Goal: Task Accomplishment & Management: Use online tool/utility

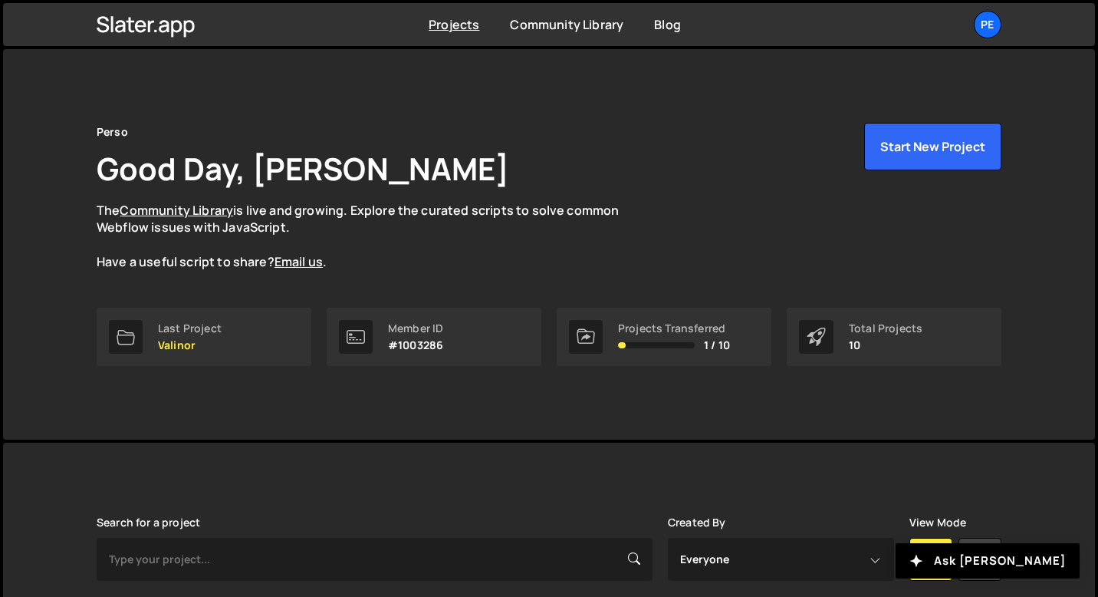
scroll to position [393, 0]
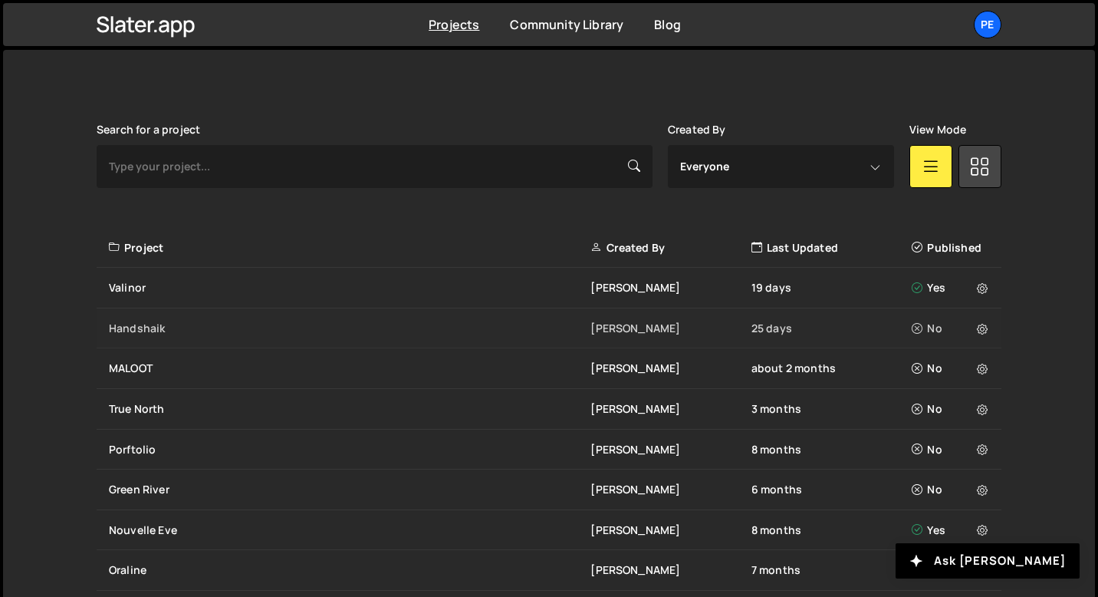
click at [157, 345] on div "Handshaik [PERSON_NAME] 25 days No" at bounding box center [549, 328] width 905 height 41
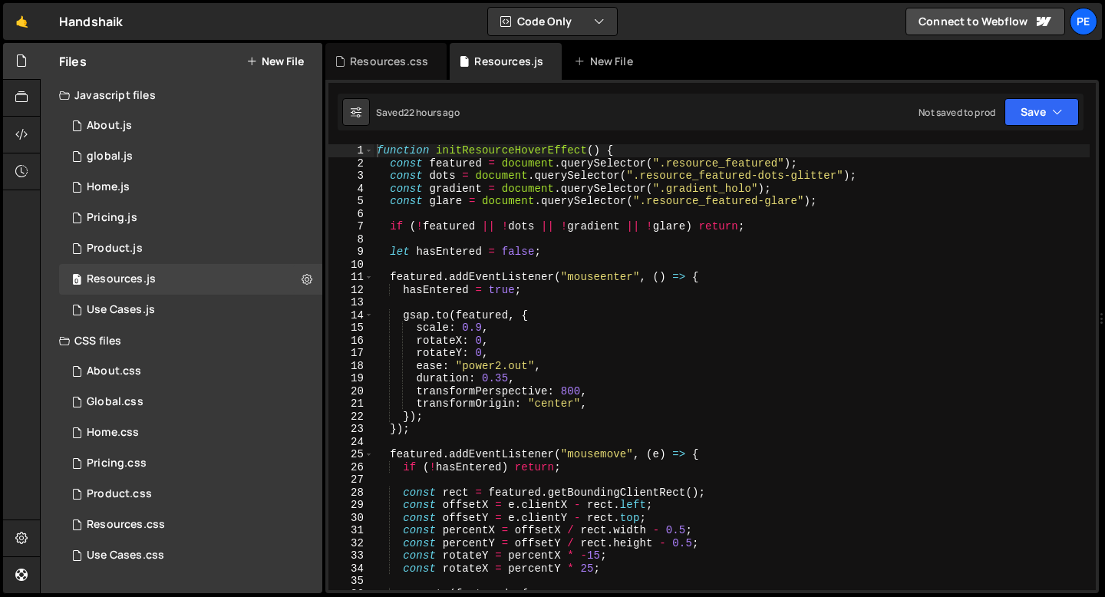
type textarea "if (!featured || !dots || !gradient || !glare) return;"
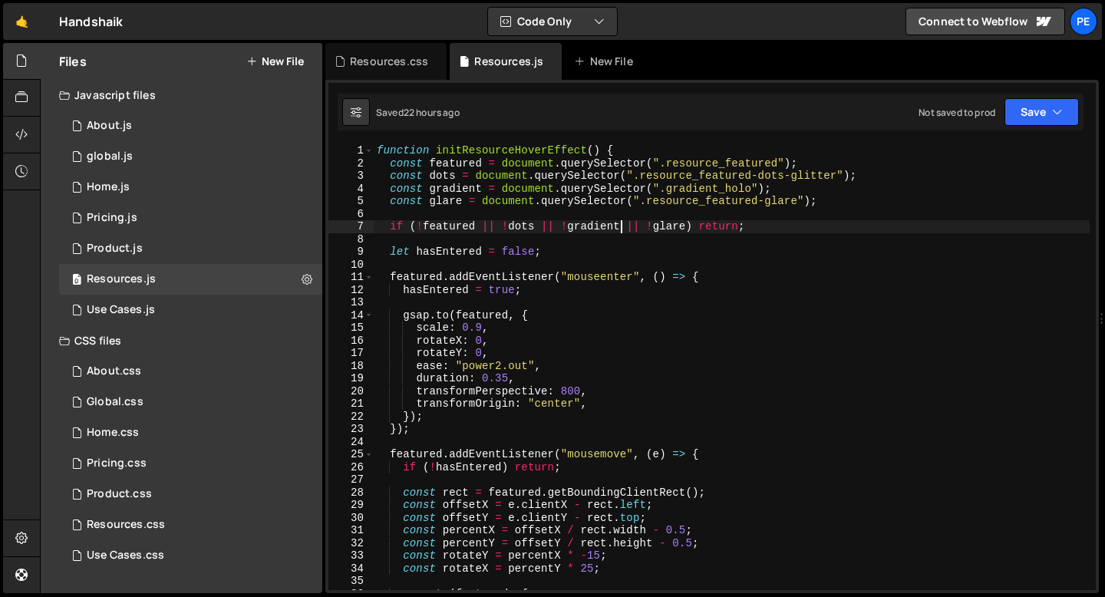
click at [622, 220] on div "function initResourceHoverEffect ( ) { const featured = document . querySelecto…" at bounding box center [732, 379] width 716 height 471
click at [594, 210] on div "function initResourceHoverEffect ( ) { const featured = document . querySelecto…" at bounding box center [732, 379] width 716 height 471
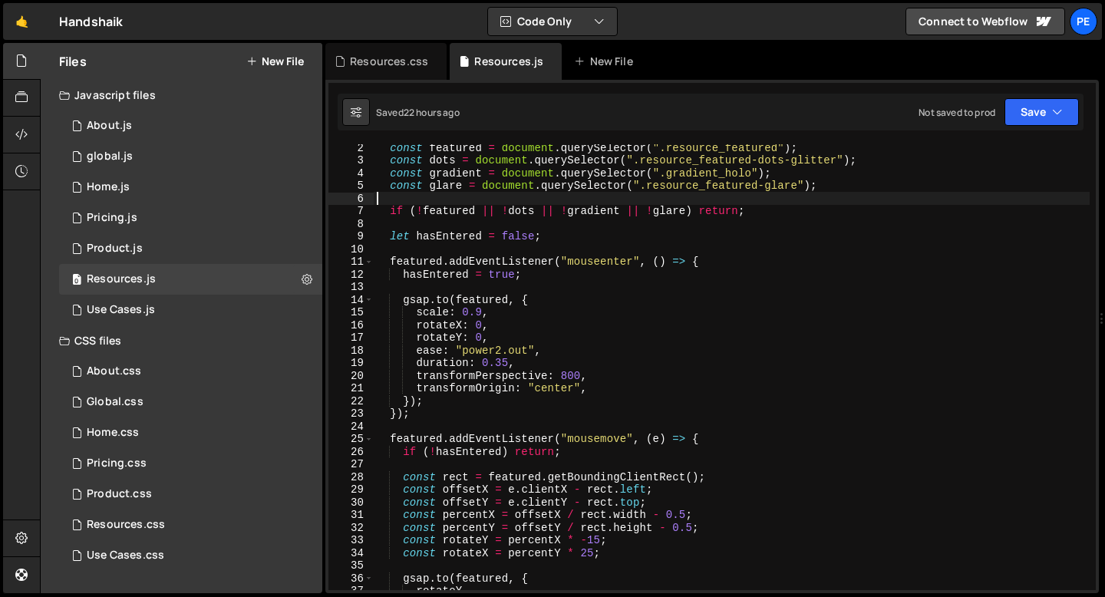
scroll to position [15, 0]
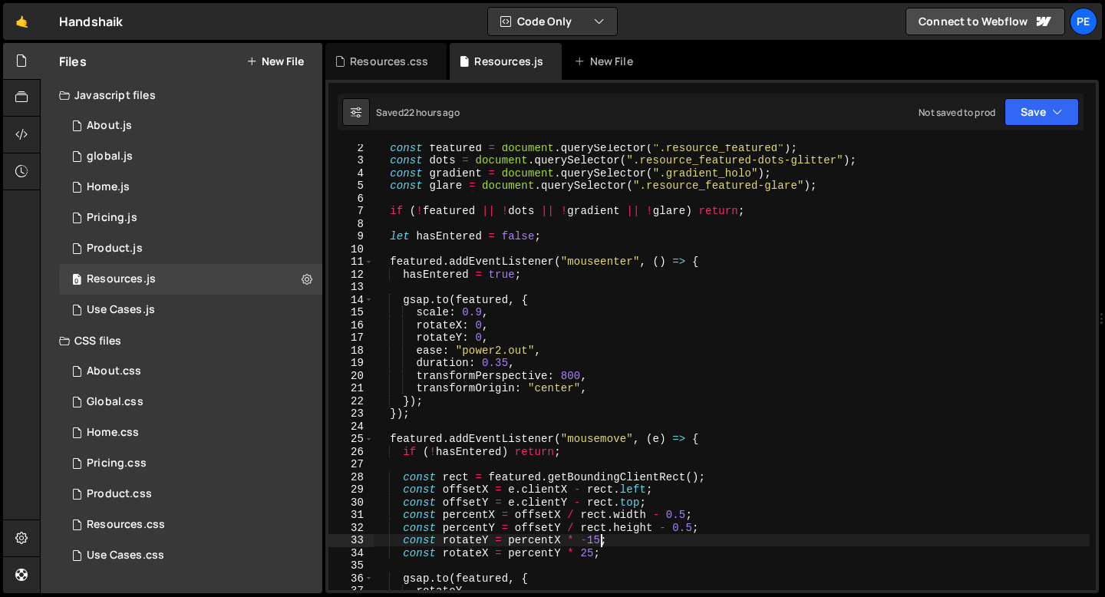
click at [600, 536] on div "const featured = document . querySelector ( ".resource_featured" ) ; const dots…" at bounding box center [732, 376] width 716 height 471
click at [592, 553] on div "const featured = document . querySelector ( ".resource_featured" ) ; const dots…" at bounding box center [732, 376] width 716 height 471
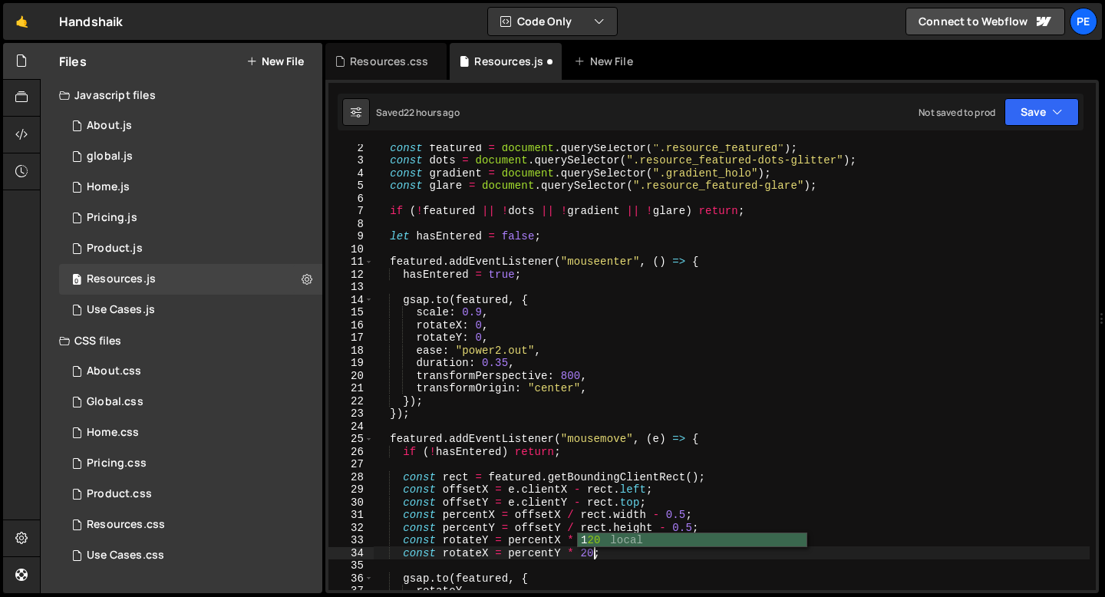
click at [467, 504] on div "const featured = document . querySelector ( ".resource_featured" ) ; const dots…" at bounding box center [732, 376] width 716 height 471
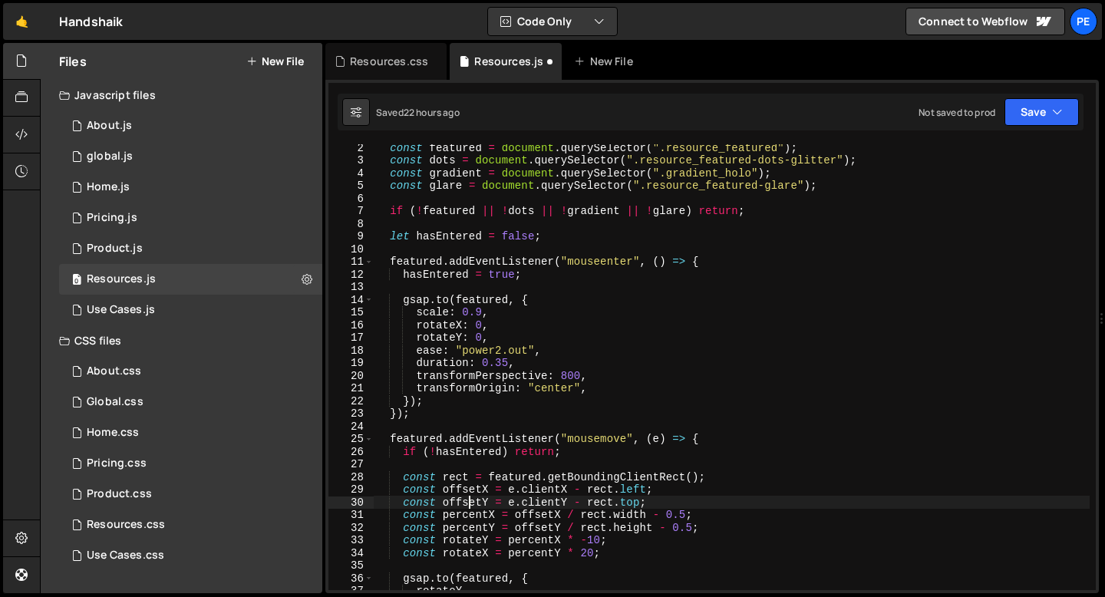
click at [614, 553] on div "const featured = document . querySelector ( ".resource_featured" ) ; const dots…" at bounding box center [732, 376] width 716 height 471
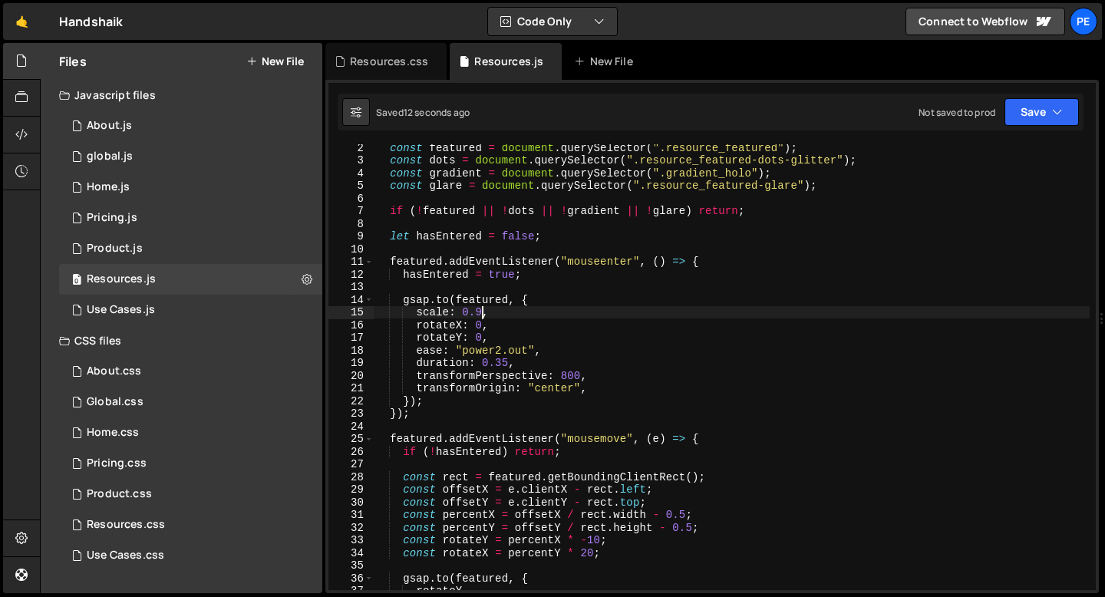
click at [481, 311] on div "const featured = document . querySelector ( ".resource_featured" ) ; const dots…" at bounding box center [732, 376] width 716 height 471
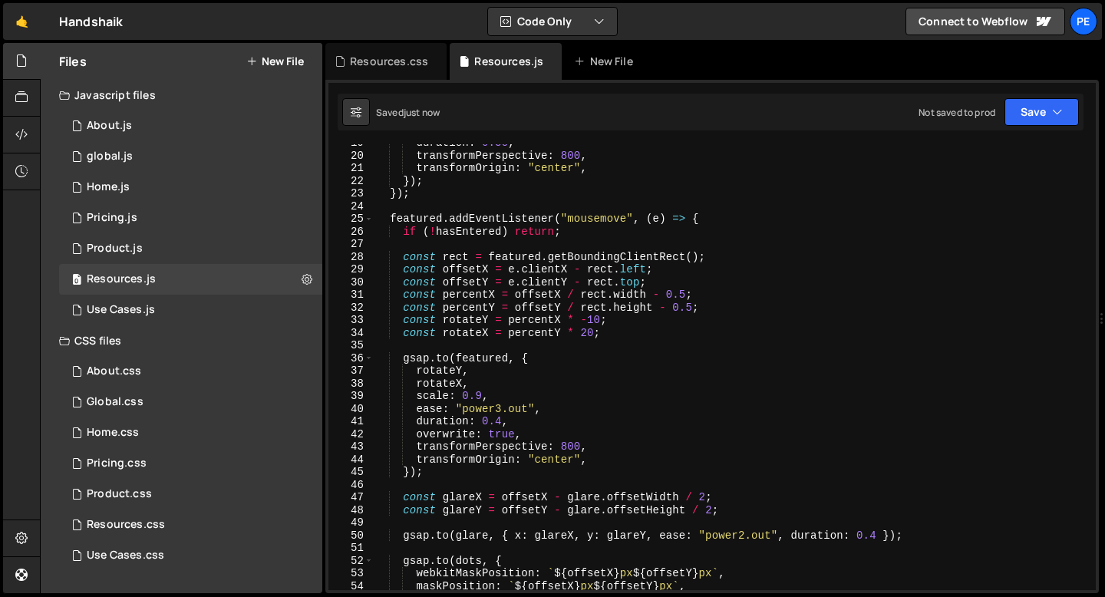
scroll to position [301, 0]
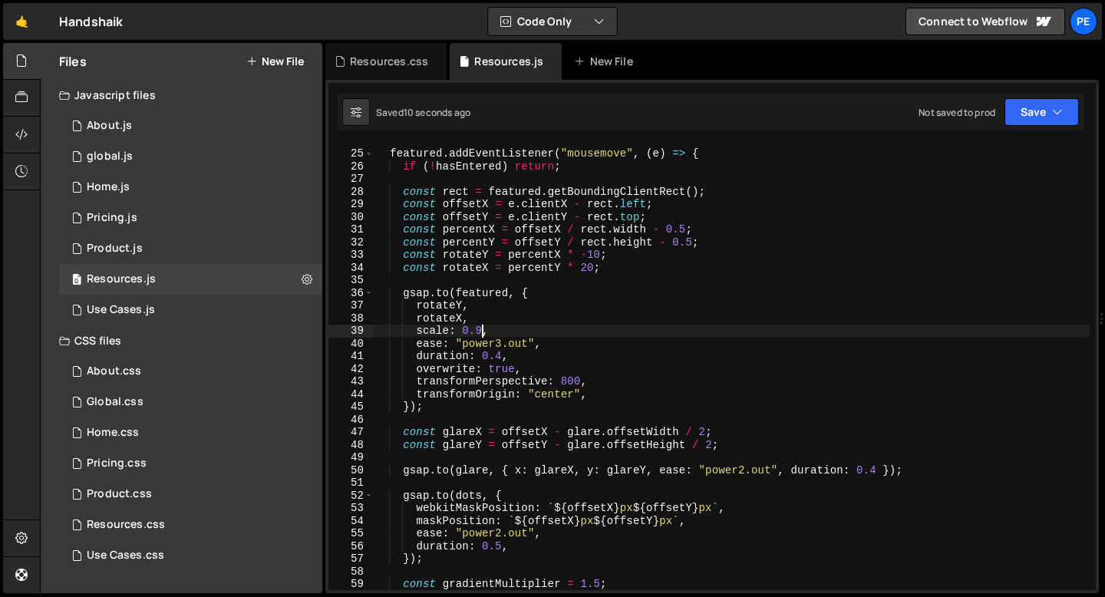
click at [485, 332] on div "featured . addEventListener ( "mousemove" , ( e ) => { if ( ! hasEntered ) retu…" at bounding box center [732, 369] width 716 height 471
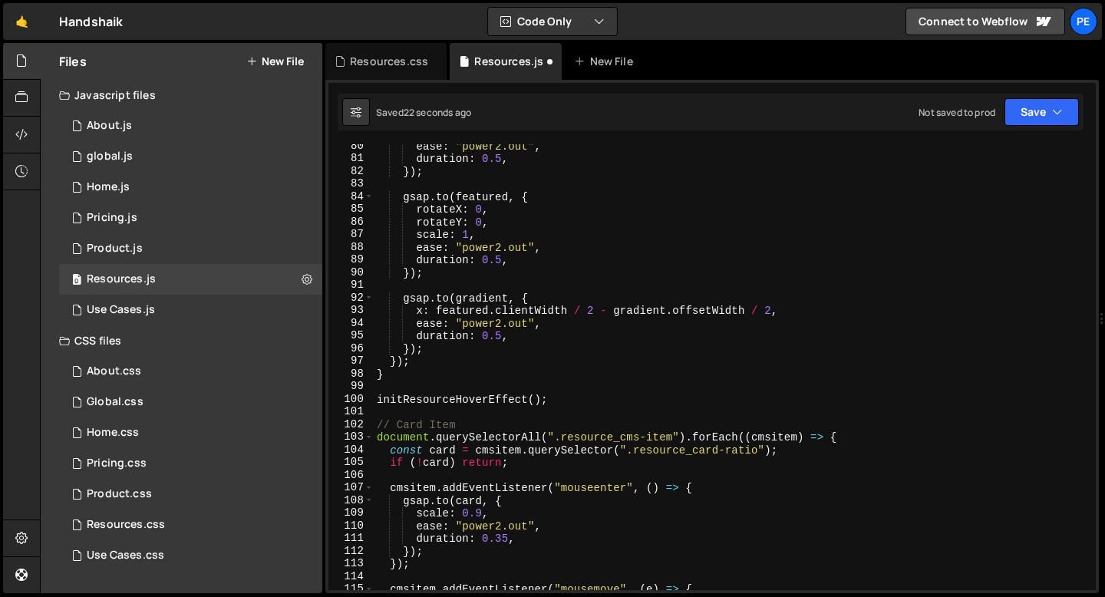
scroll to position [1057, 0]
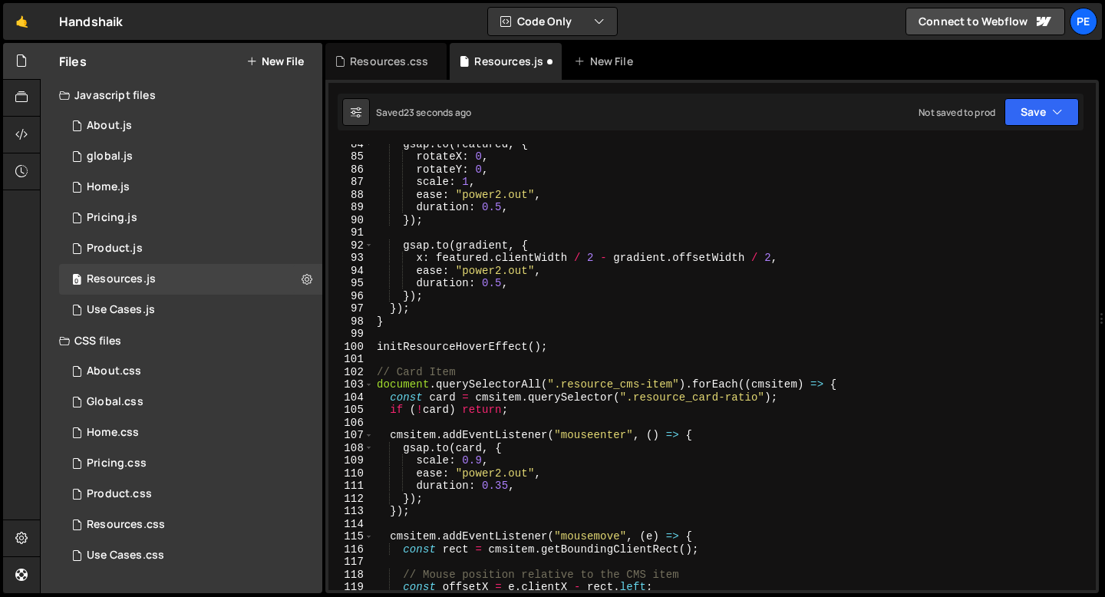
click at [552, 347] on div "gsap . to ( featured , { rotateX : 0 , rotateY : 0 , scale : 1 , ease : "power2…" at bounding box center [732, 372] width 716 height 471
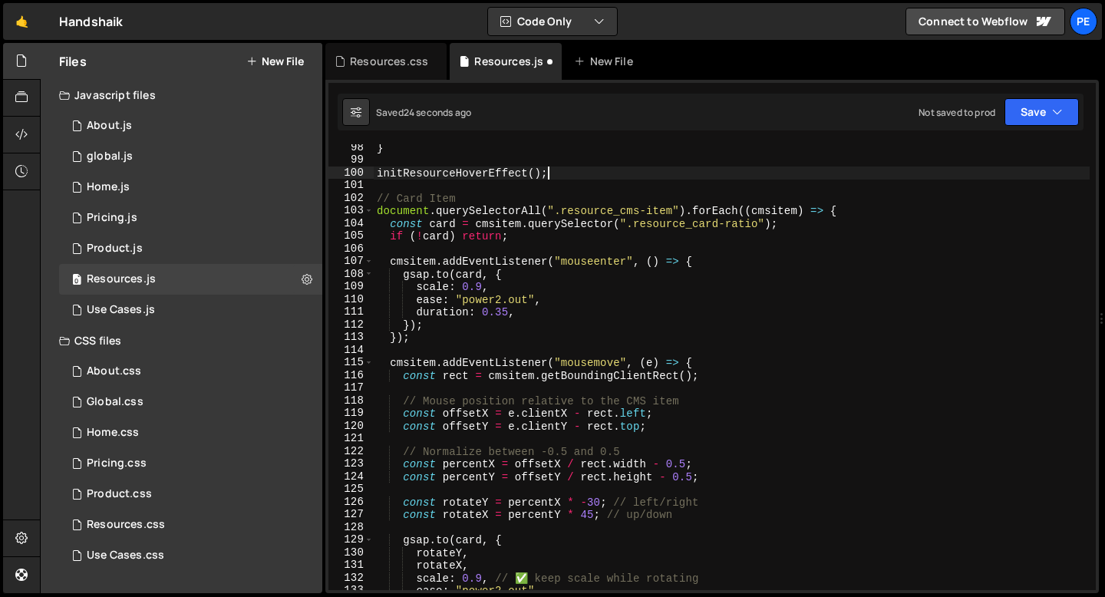
scroll to position [1273, 0]
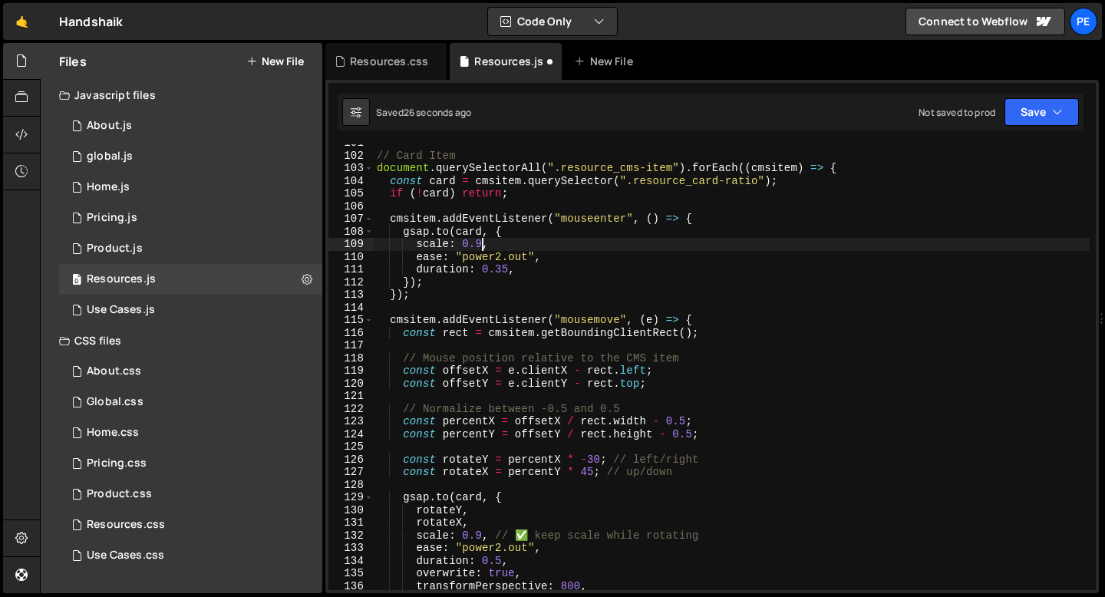
click at [482, 245] on div "// Card Item document . querySelectorAll ( ".resource_cms-item" ) . forEach (( …" at bounding box center [732, 372] width 716 height 471
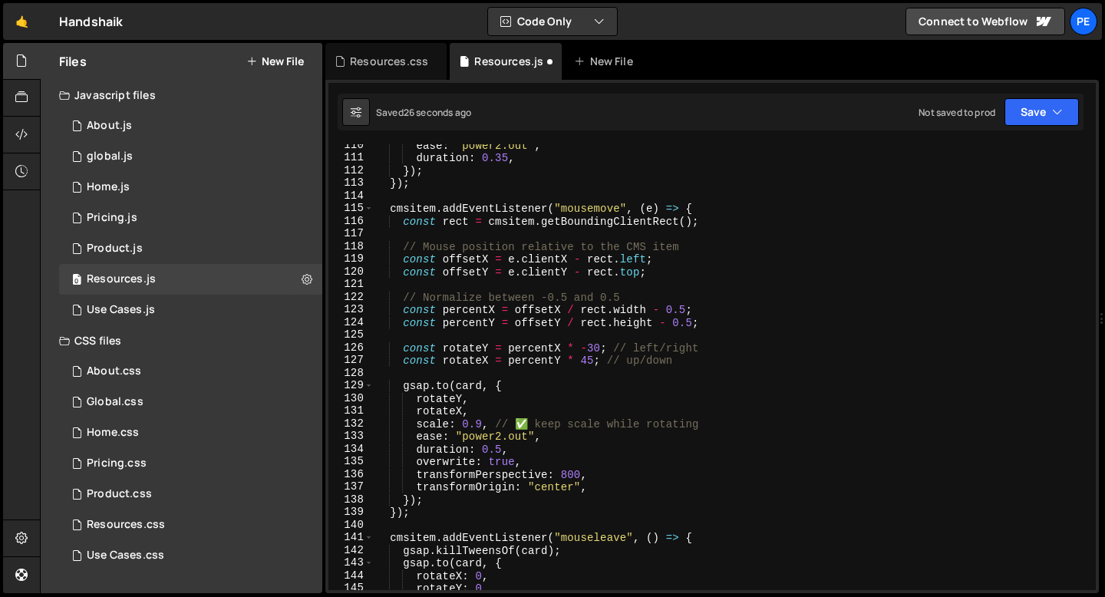
scroll to position [1385, 0]
click at [594, 347] on div "ease : "power2.out" , duration : 0.35 , }) ; }) ; cmsitem . addEventListener ( …" at bounding box center [732, 374] width 716 height 471
click at [592, 360] on div "ease : "power2.out" , duration : 0.35 , }) ; }) ; cmsitem . addEventListener ( …" at bounding box center [732, 374] width 716 height 471
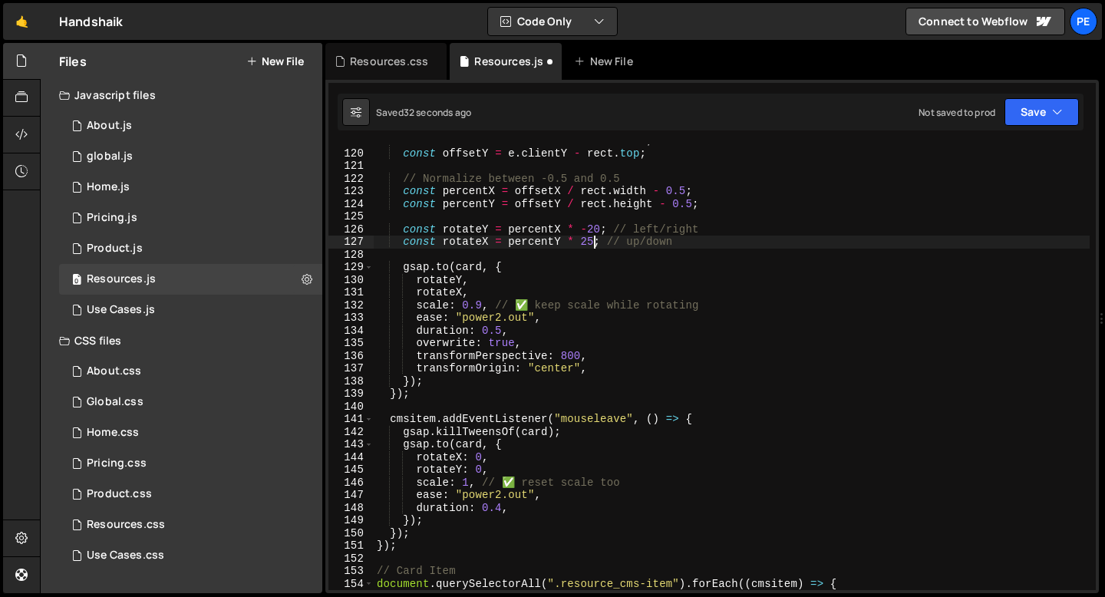
scroll to position [1549, 0]
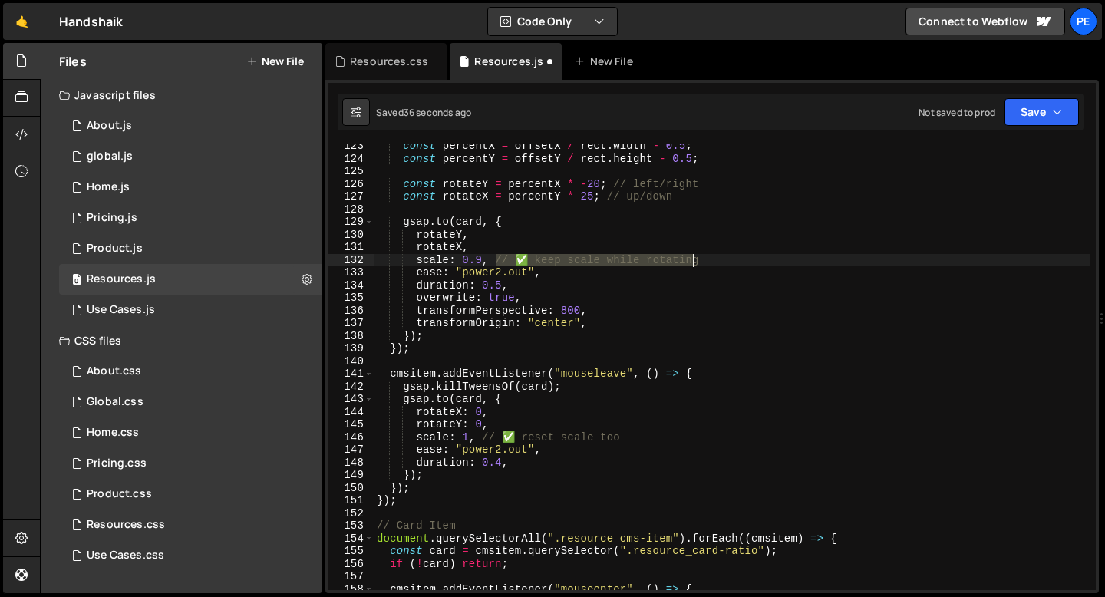
drag, startPoint x: 492, startPoint y: 256, endPoint x: 739, endPoint y: 260, distance: 247.0
click at [739, 260] on div "const percentX = offsetX / rect . width - 0.5 ; const percentY = offsetY / rect…" at bounding box center [732, 375] width 716 height 471
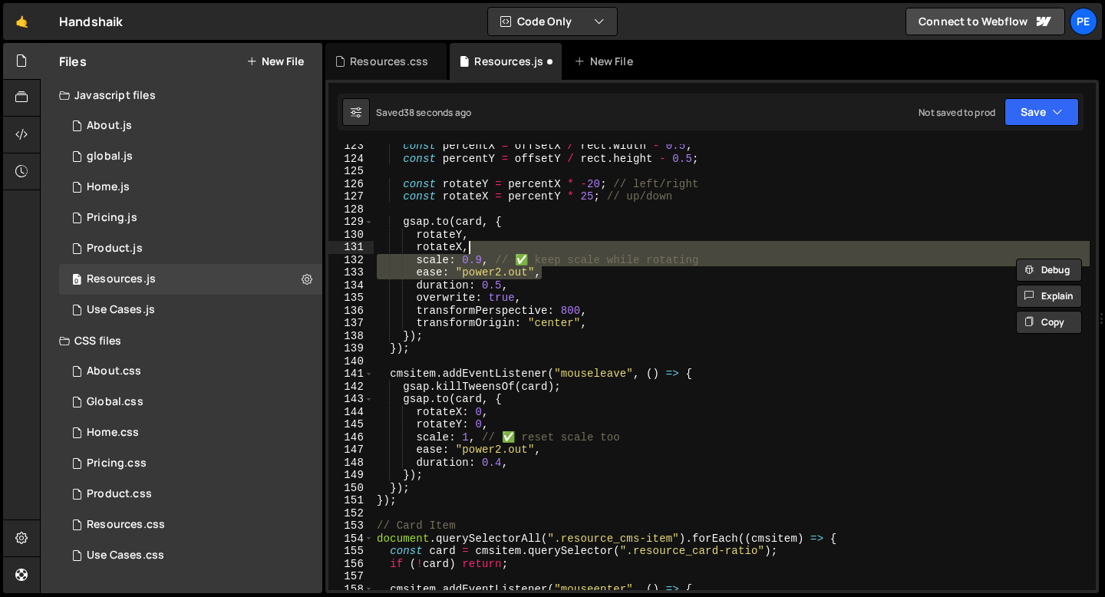
drag, startPoint x: 722, startPoint y: 266, endPoint x: 668, endPoint y: 246, distance: 57.3
click at [666, 246] on div "const percentX = offsetX / rect . width - 0.5 ; const percentY = offsetY / rect…" at bounding box center [732, 375] width 716 height 471
click at [708, 249] on div "const percentX = offsetX / rect . width - 0.5 ; const percentY = offsetY / rect…" at bounding box center [732, 367] width 716 height 446
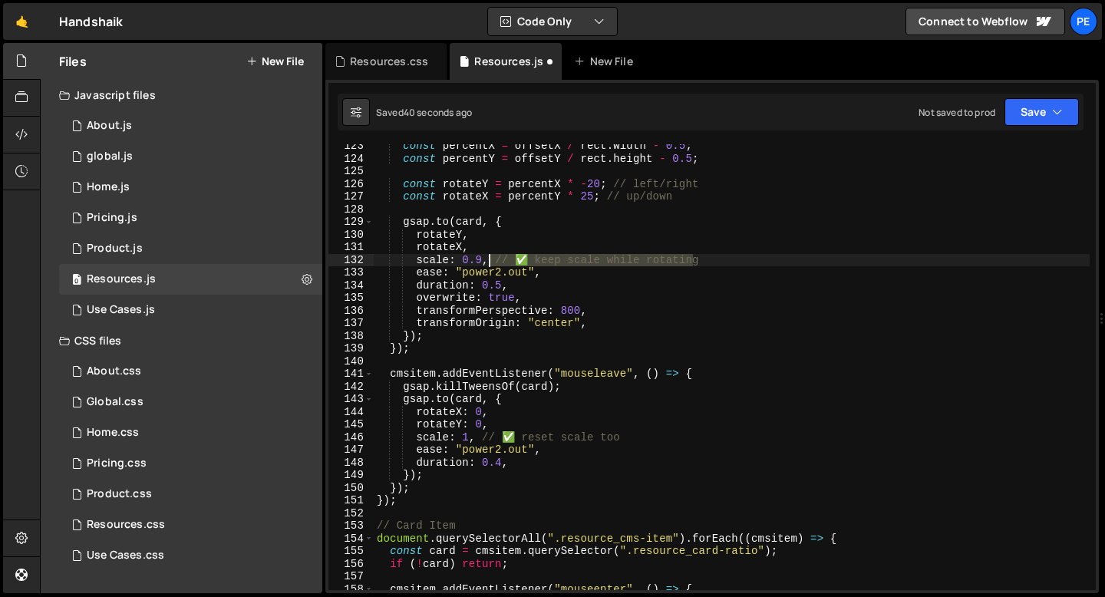
drag, startPoint x: 702, startPoint y: 261, endPoint x: 489, endPoint y: 255, distance: 213.3
click at [489, 255] on div "const percentX = offsetX / rect . width - 0.5 ; const percentY = offsetY / rect…" at bounding box center [732, 375] width 716 height 471
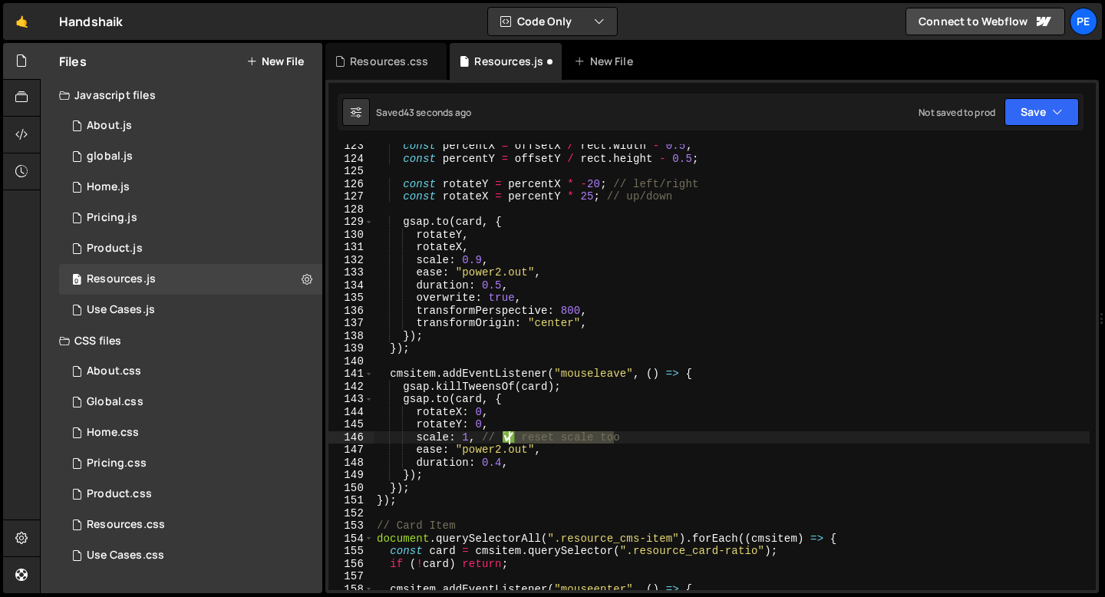
drag, startPoint x: 633, startPoint y: 440, endPoint x: 508, endPoint y: 433, distance: 125.2
click at [507, 433] on div "const percentX = offsetX / rect . width - 0.5 ; const percentY = offsetY / rect…" at bounding box center [732, 375] width 716 height 471
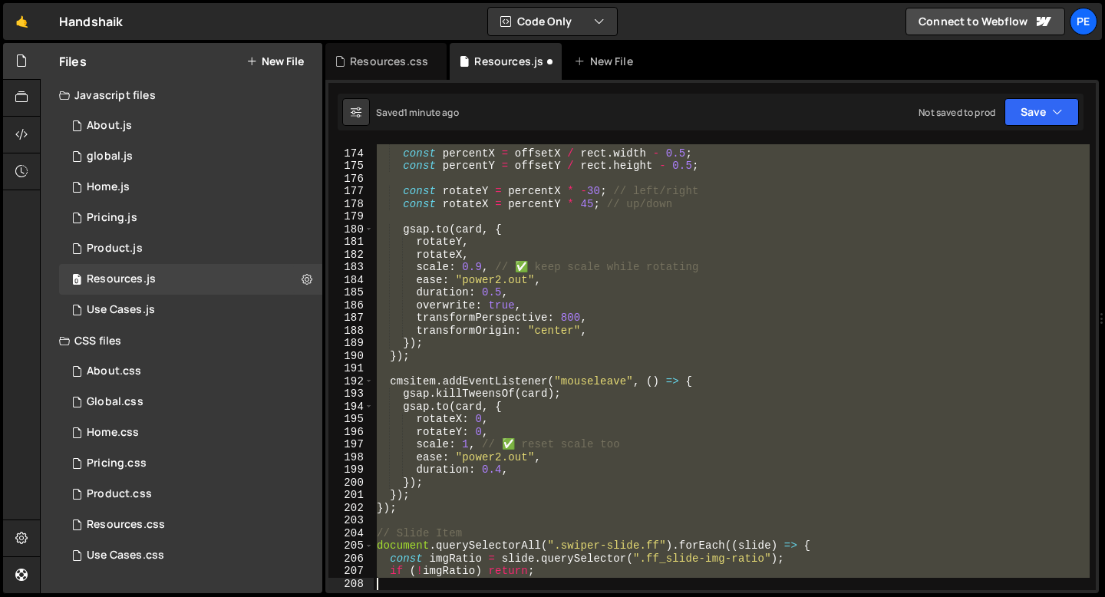
scroll to position [2275, 0]
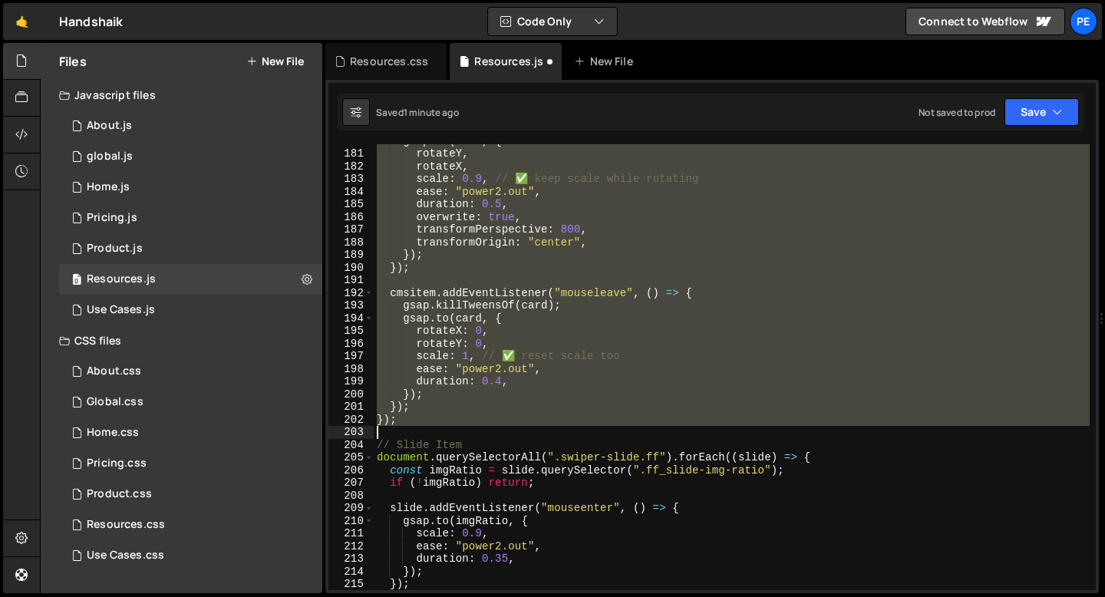
drag, startPoint x: 375, startPoint y: 386, endPoint x: 434, endPoint y: 427, distance: 72.1
click at [435, 428] on div "gsap . to ( card , { rotateY , rotateX , scale : 0.9 , // ✅ keep scale while ro…" at bounding box center [732, 369] width 716 height 471
type textarea "});"
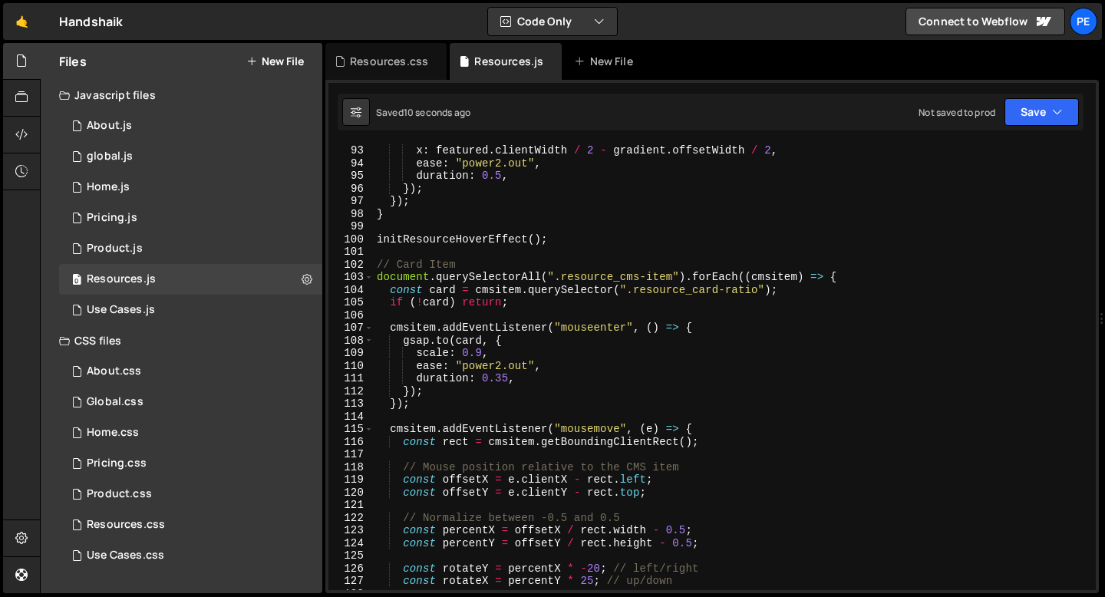
scroll to position [1164, 0]
drag, startPoint x: 637, startPoint y: 291, endPoint x: 753, endPoint y: 292, distance: 115.8
click at [754, 292] on div "x : featured . clientWidth / 2 - gradient . offsetWidth / 2 , ease : "power2.ou…" at bounding box center [732, 379] width 716 height 471
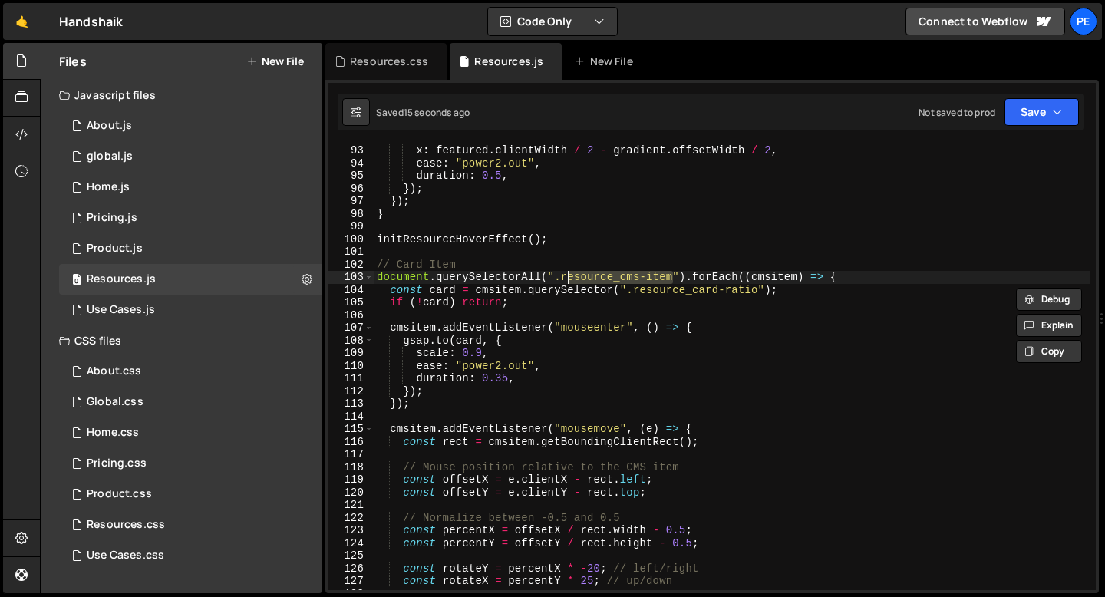
drag, startPoint x: 673, startPoint y: 278, endPoint x: 565, endPoint y: 277, distance: 108.2
click at [564, 278] on div "x : featured . clientWidth / 2 - gradient . offsetWidth / 2 , ease : "power2.ou…" at bounding box center [732, 379] width 716 height 471
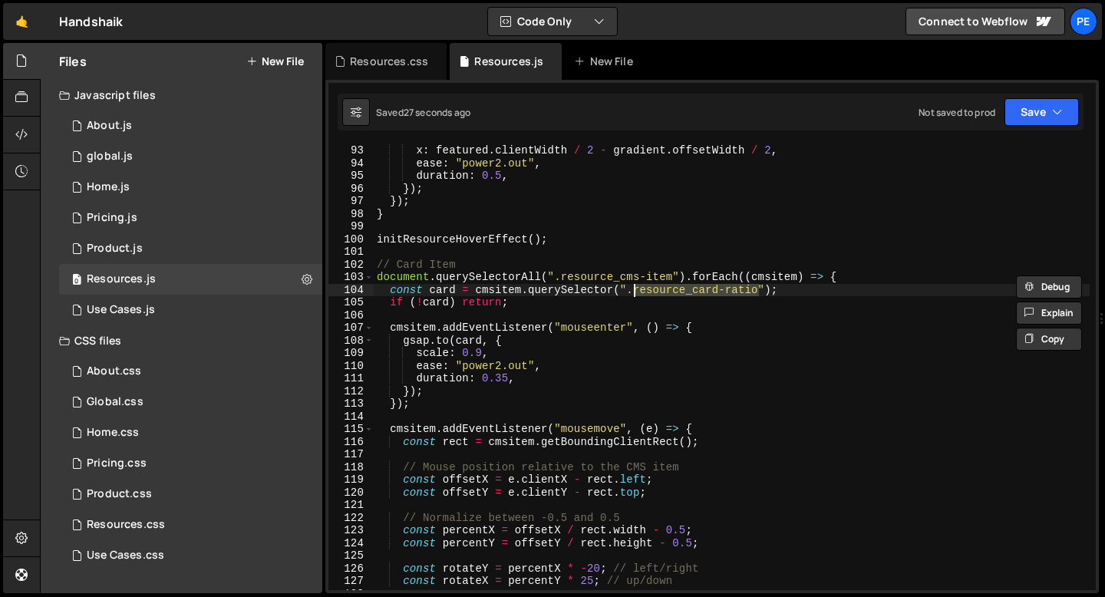
drag, startPoint x: 757, startPoint y: 295, endPoint x: 635, endPoint y: 295, distance: 122.0
click at [635, 295] on div "x : featured . clientWidth / 2 - gradient . offsetWidth / 2 , ease : "power2.ou…" at bounding box center [732, 379] width 716 height 471
paste textarea "item"
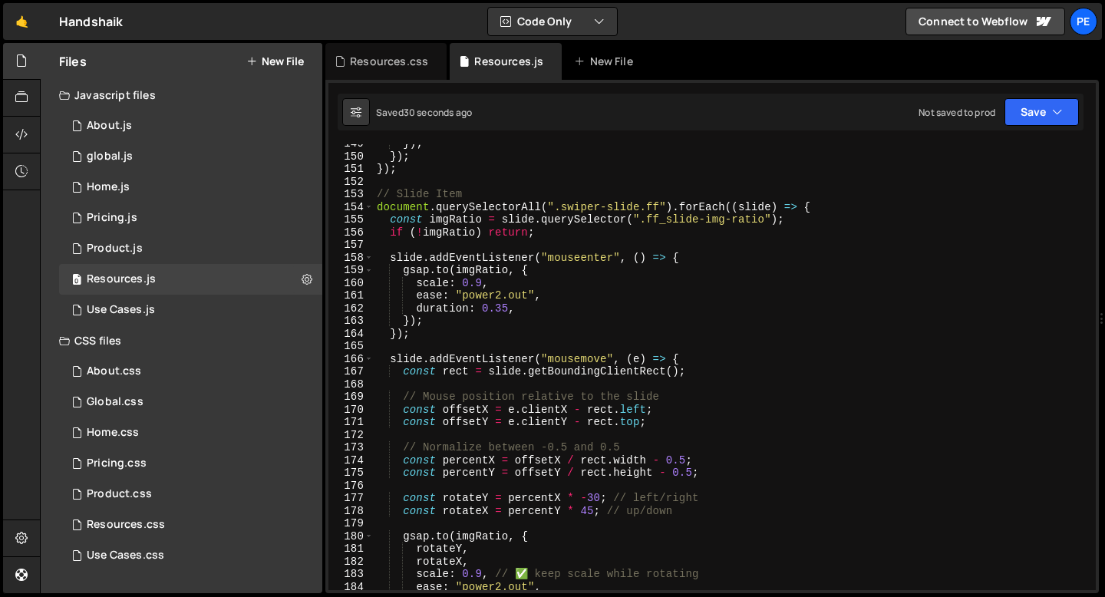
scroll to position [1913, 0]
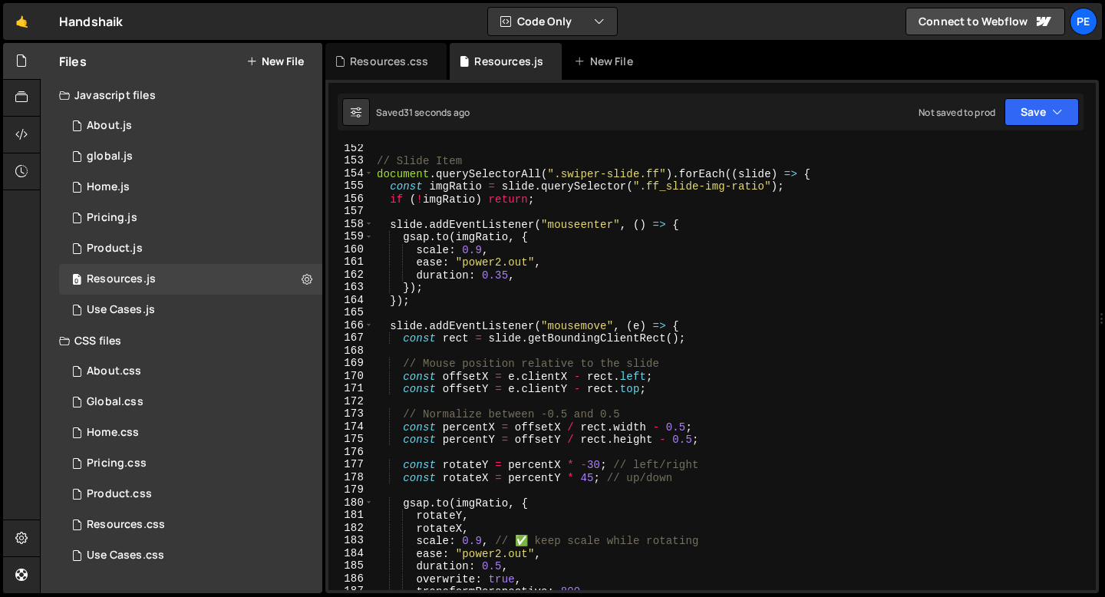
click at [598, 465] on div "// Slide Item document . querySelectorAll ( ".swiper-slide.ff" ) . forEach (( s…" at bounding box center [732, 377] width 716 height 471
click at [594, 476] on div "// Slide Item document . querySelectorAll ( ".swiper-slide.ff" ) . forEach (( s…" at bounding box center [732, 377] width 716 height 471
click at [551, 510] on div "// Slide Item document . querySelectorAll ( ".swiper-slide.ff" ) . forEach (( s…" at bounding box center [732, 377] width 716 height 471
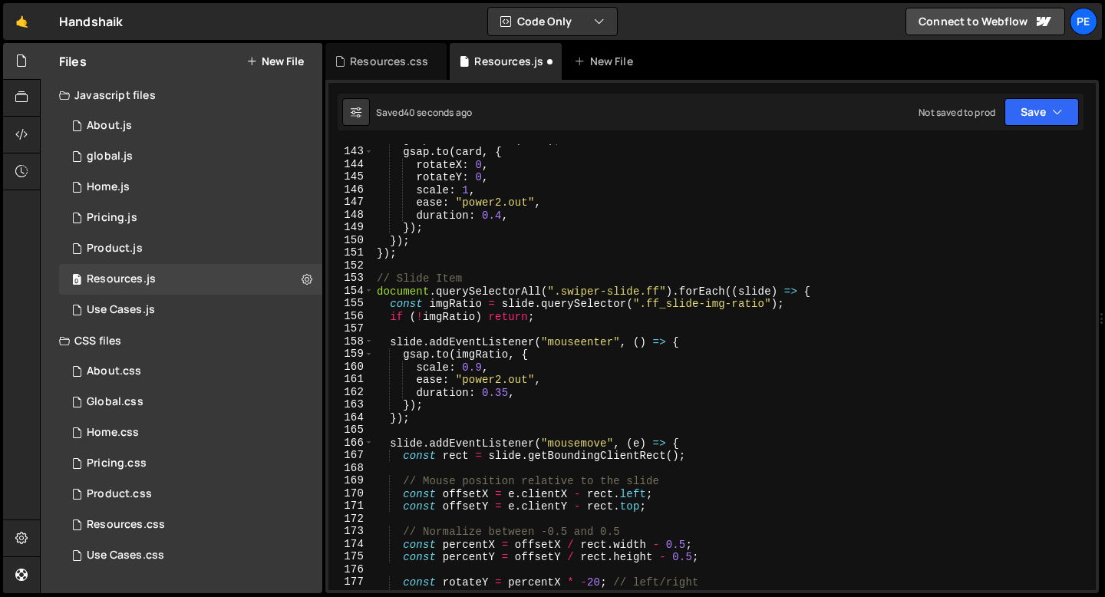
scroll to position [1783, 0]
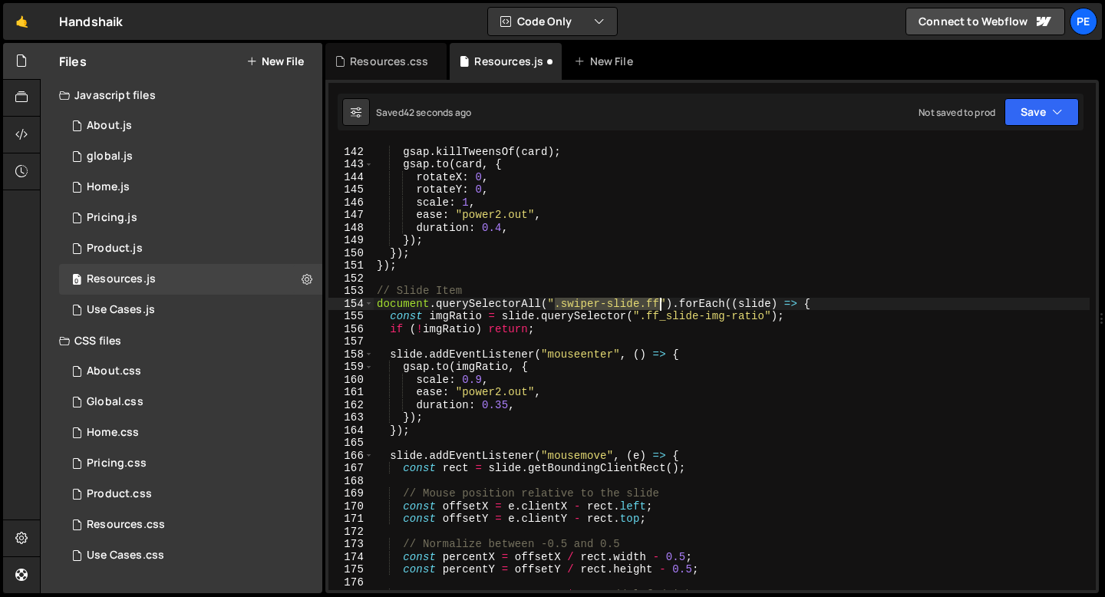
drag, startPoint x: 555, startPoint y: 303, endPoint x: 660, endPoint y: 303, distance: 105.1
click at [660, 303] on div "cmsitem . addEventListener ( "mouseleave" , ( ) => { gsap . killTweensOf ( card…" at bounding box center [732, 368] width 716 height 471
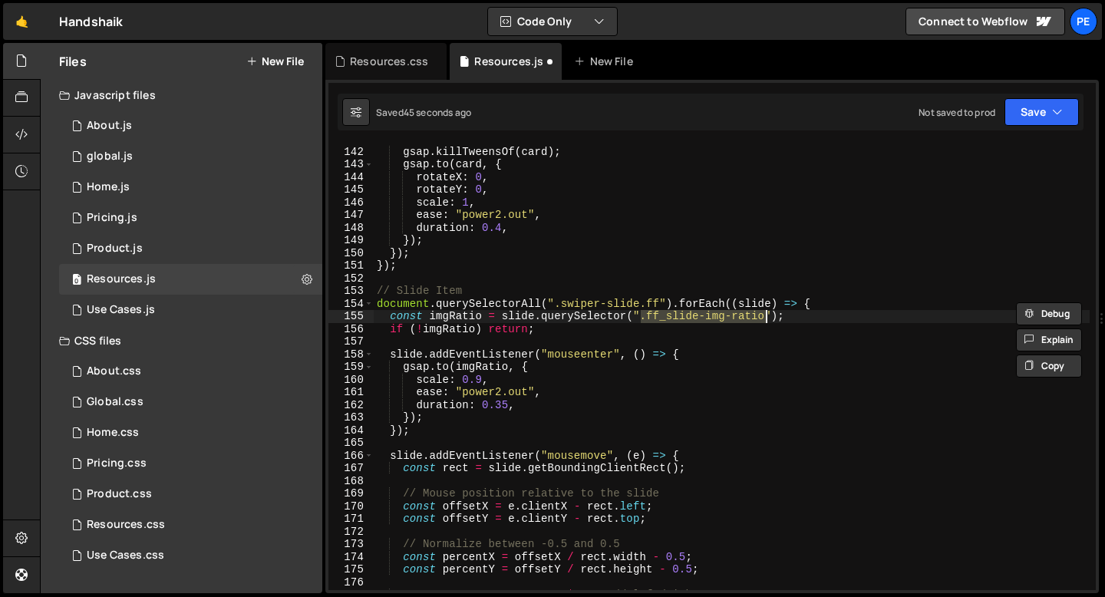
drag, startPoint x: 641, startPoint y: 317, endPoint x: 763, endPoint y: 321, distance: 122.0
click at [763, 321] on div "cmsitem . addEventListener ( "mouseleave" , ( ) => { gsap . killTweensOf ( card…" at bounding box center [732, 368] width 716 height 471
paste textarea "swiper-slide.ff"
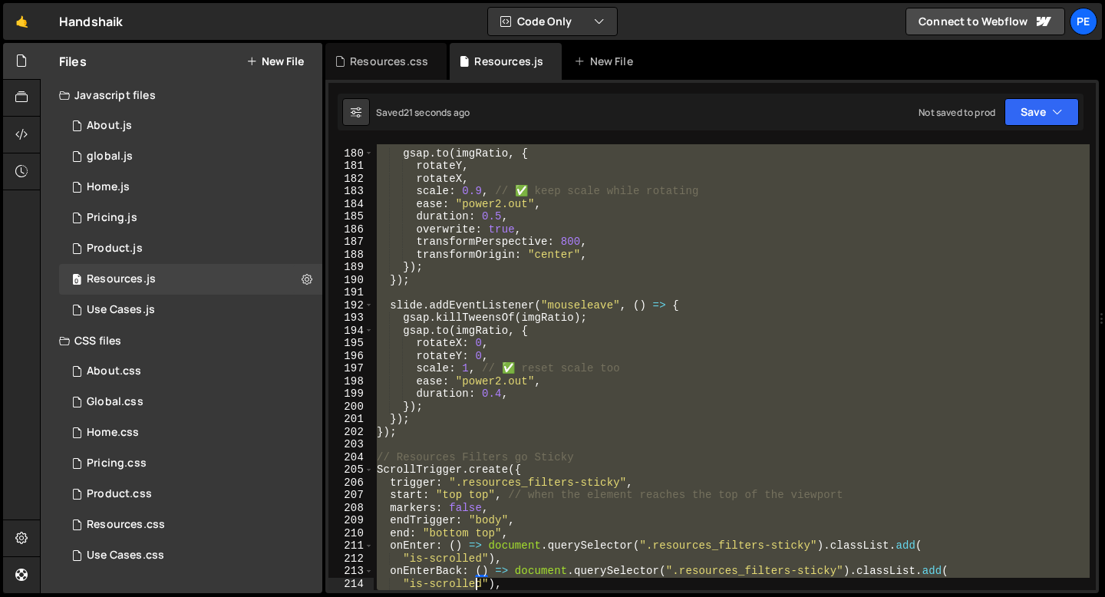
scroll to position [2402, 0]
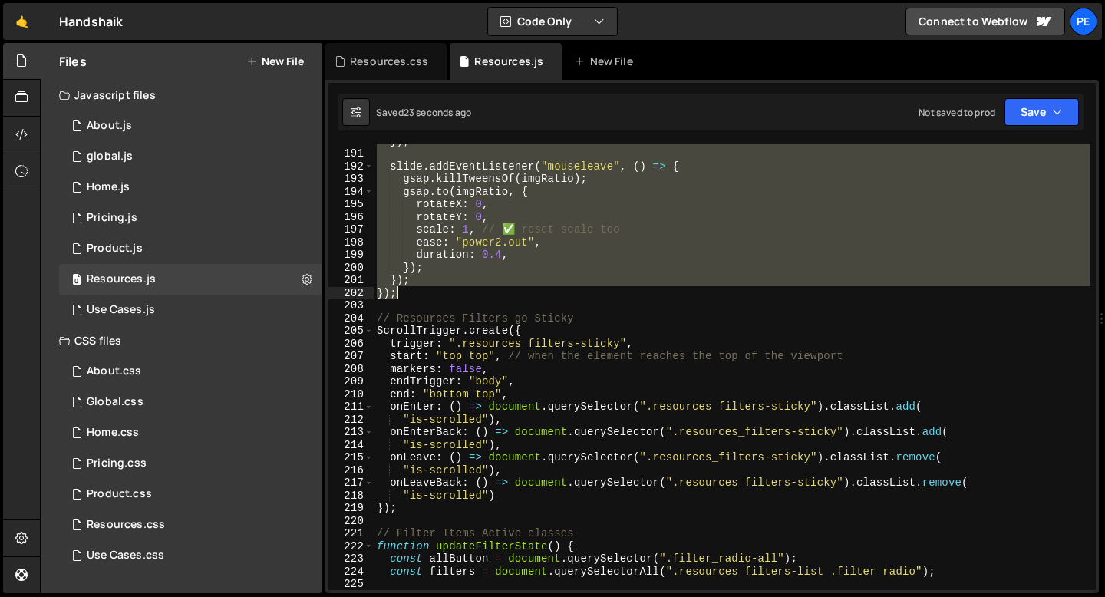
drag, startPoint x: 377, startPoint y: 291, endPoint x: 500, endPoint y: 293, distance: 123.5
click at [500, 293] on div "}) ; slide . addEventListener ( "mouseleave" , ( ) => { gsap . killTweensOf ( i…" at bounding box center [732, 369] width 716 height 471
type textarea "}); });"
paste textarea
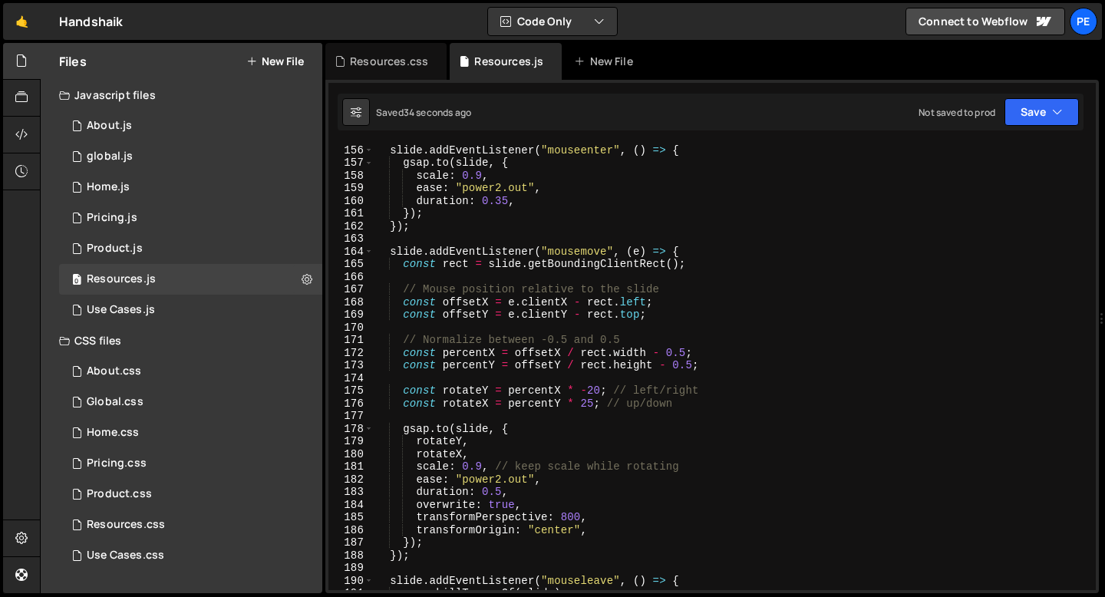
scroll to position [1935, 0]
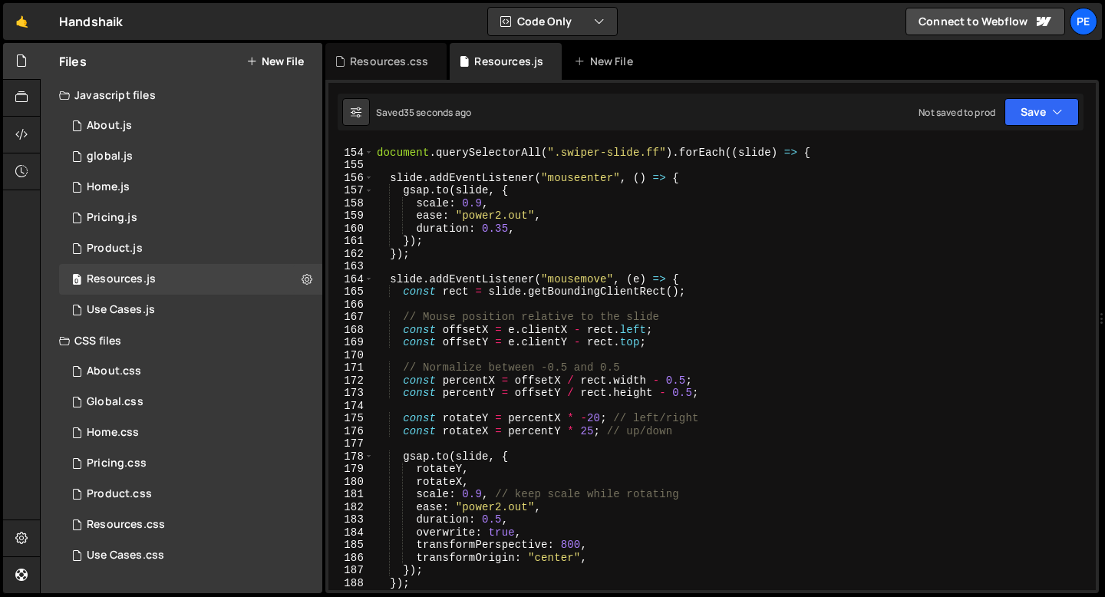
click at [481, 201] on div "// Slide Item document . querySelectorAll ( ".swiper-slide.ff" ) . forEach (( s…" at bounding box center [732, 368] width 716 height 471
click at [479, 493] on div "// Slide Item document . querySelectorAll ( ".swiper-slide.ff" ) . forEach (( s…" at bounding box center [732, 368] width 716 height 471
click at [527, 477] on div "// Slide Item document . querySelectorAll ( ".swiper-slide.ff" ) . forEach (( s…" at bounding box center [732, 368] width 716 height 471
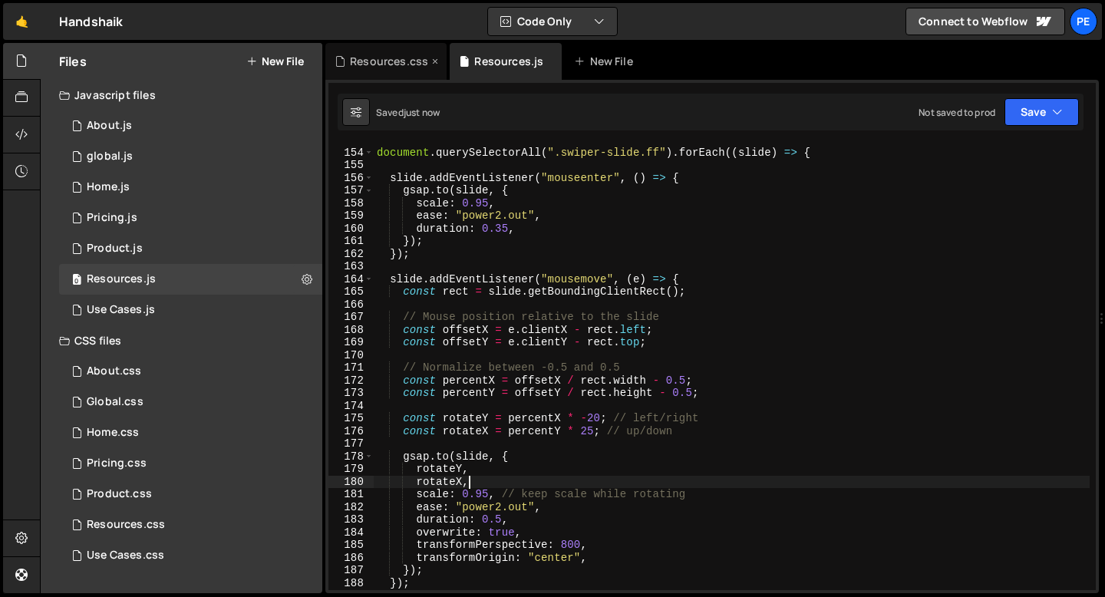
type textarea "rotateX,"
click at [389, 59] on div "Resources.css" at bounding box center [389, 61] width 78 height 15
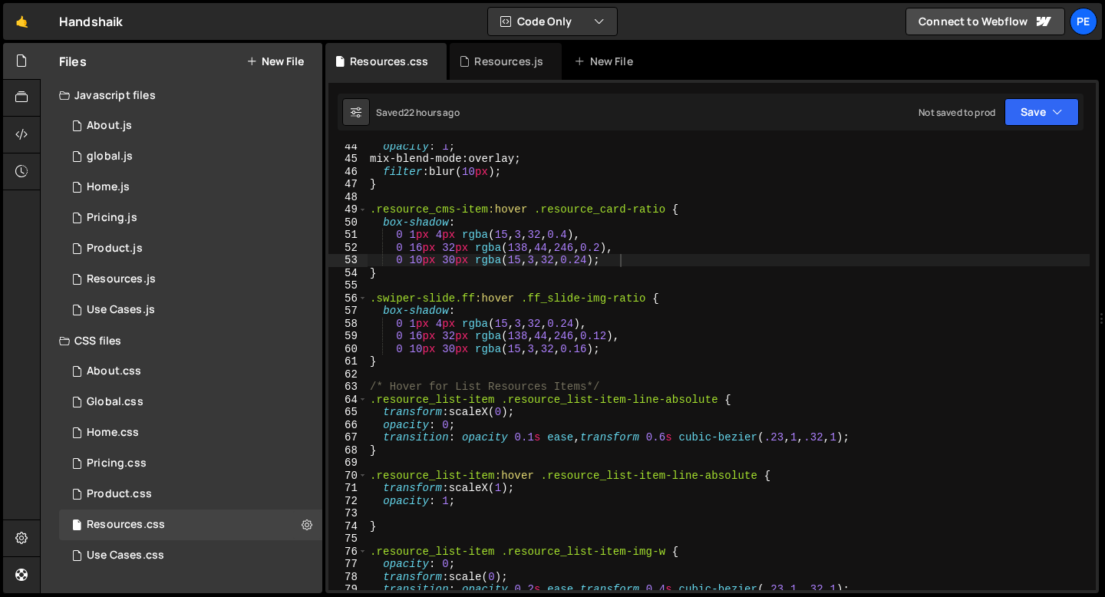
scroll to position [541, 0]
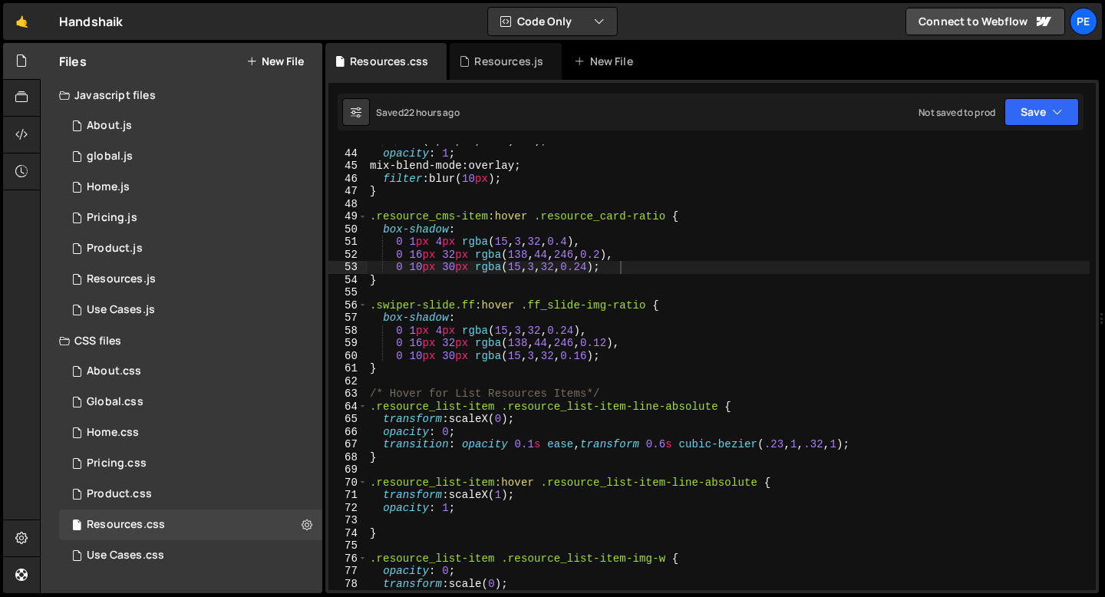
click at [413, 295] on div "hsla( 0 , 0 % , 0 % , 0.01 ) 90 % ) ; opacity : 1 ; mix-blend-mode : overlay ; …" at bounding box center [728, 369] width 723 height 471
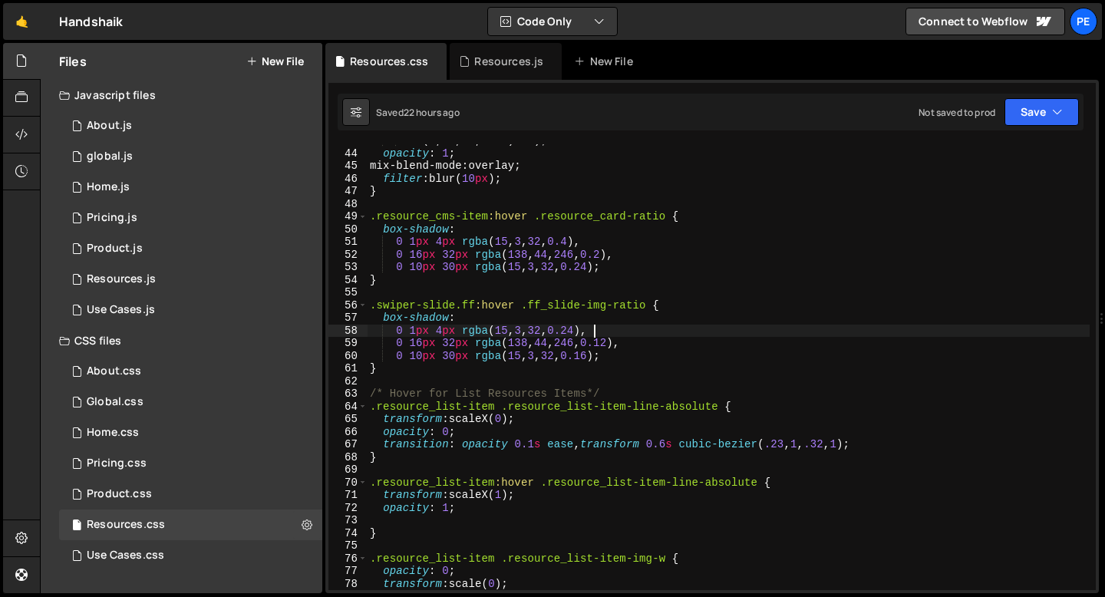
click at [594, 330] on div "hsla( 0 , 0 % , 0 % , 0.01 ) 90 % ) ; opacity : 1 ; mix-blend-mode : overlay ; …" at bounding box center [728, 369] width 723 height 471
click at [629, 341] on div "hsla( 0 , 0 % , 0 % , 0.01 ) 90 % ) ; opacity : 1 ; mix-blend-mode : overlay ; …" at bounding box center [728, 369] width 723 height 471
click at [609, 357] on div "hsla( 0 , 0 % , 0 % , 0.01 ) 90 % ) ; opacity : 1 ; mix-blend-mode : overlay ; …" at bounding box center [728, 369] width 723 height 471
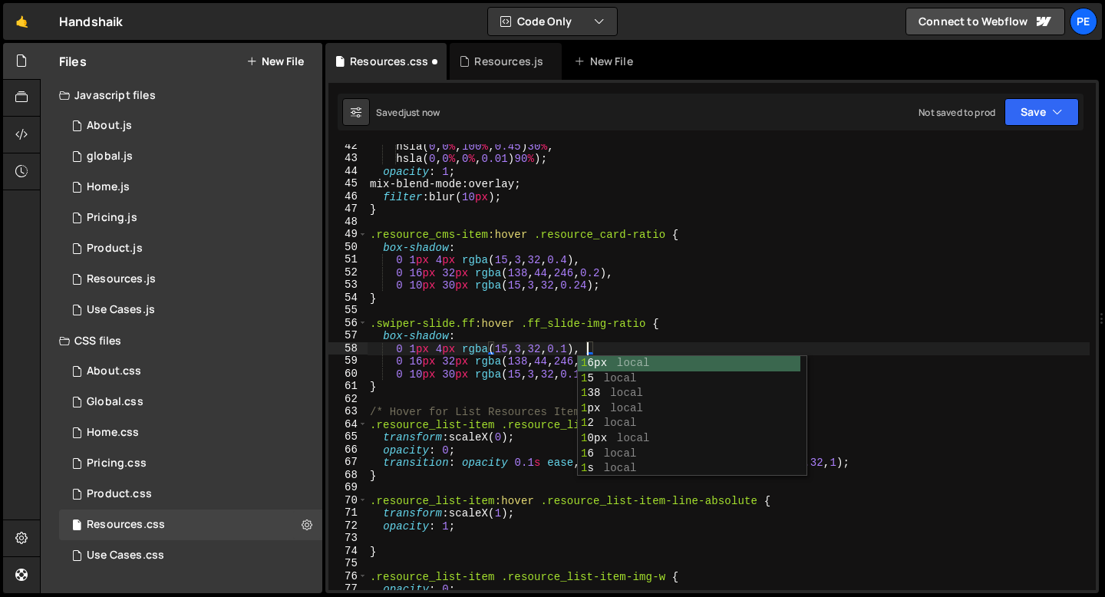
scroll to position [0, 15]
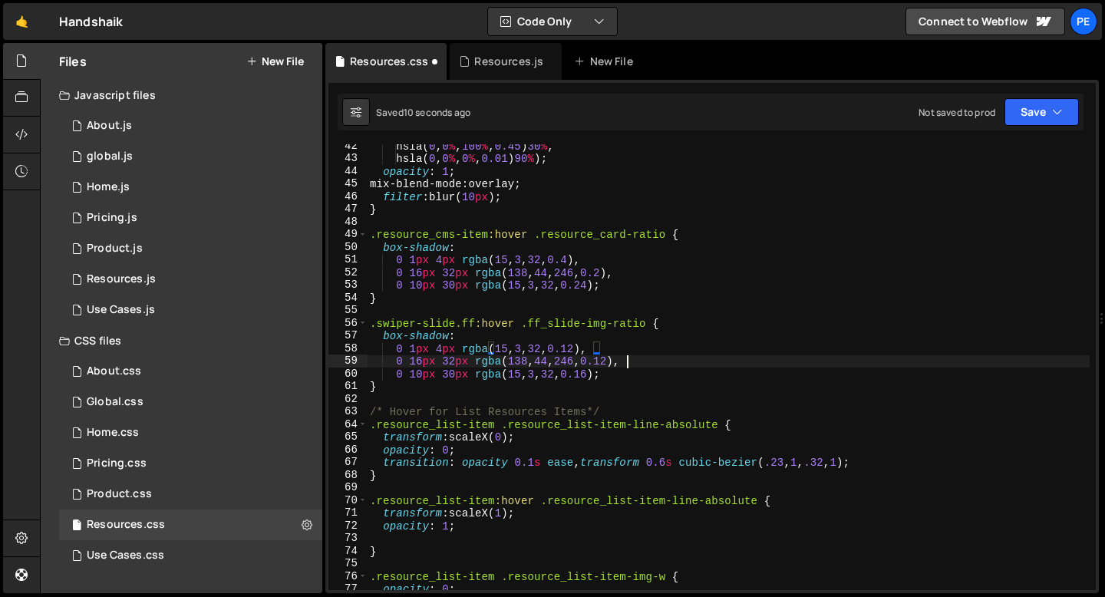
click at [628, 358] on div "hsla( 0 , 0 % , 100 % , 0.45 ) 30 % , hsla( 0 , 0 % , 0 % , 0.01 ) 90 % ) ; opa…" at bounding box center [728, 375] width 723 height 471
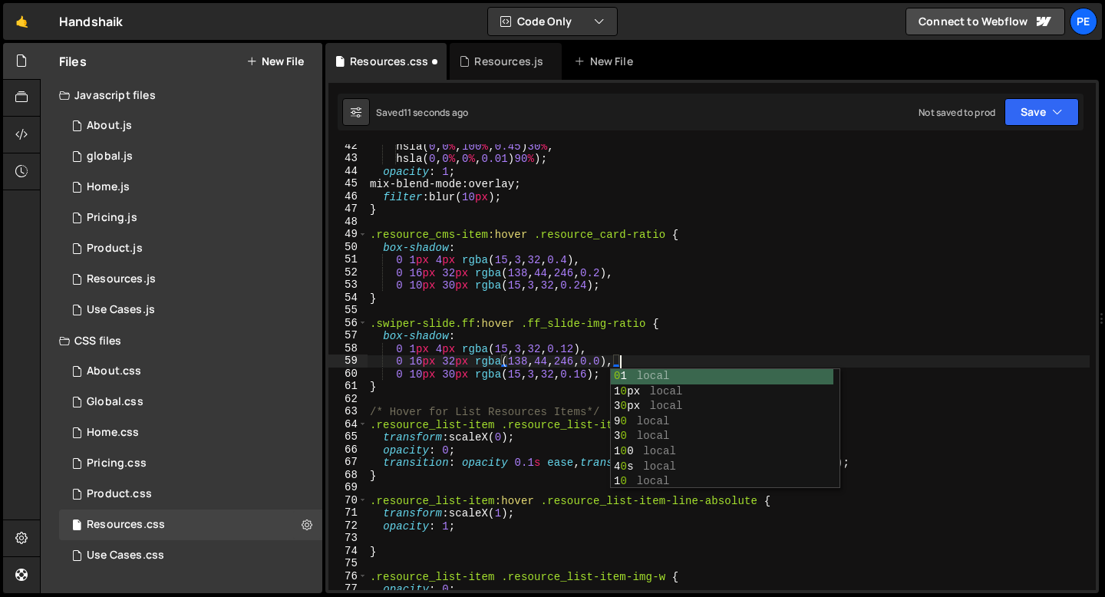
scroll to position [0, 18]
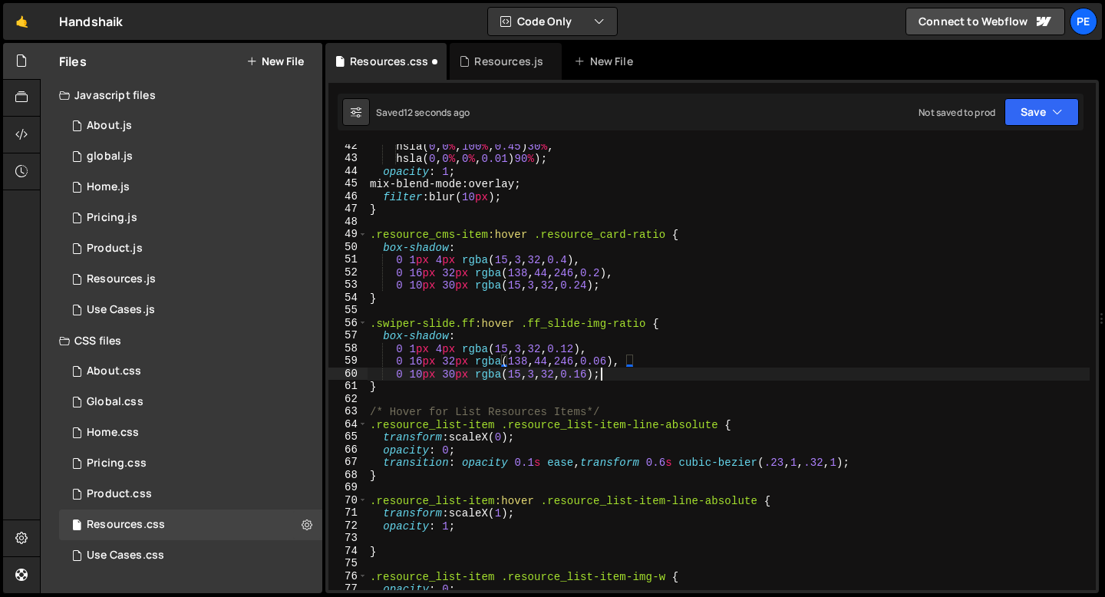
click at [604, 376] on div "hsla( 0 , 0 % , 100 % , 0.45 ) 30 % , hsla( 0 , 0 % , 0 % , 0.01 ) 90 % ) ; opa…" at bounding box center [728, 375] width 723 height 471
type textarea "0 10px 30px rgba(15, 3, 32, 0.08);"
click at [492, 75] on div "Resources.js" at bounding box center [506, 61] width 112 height 37
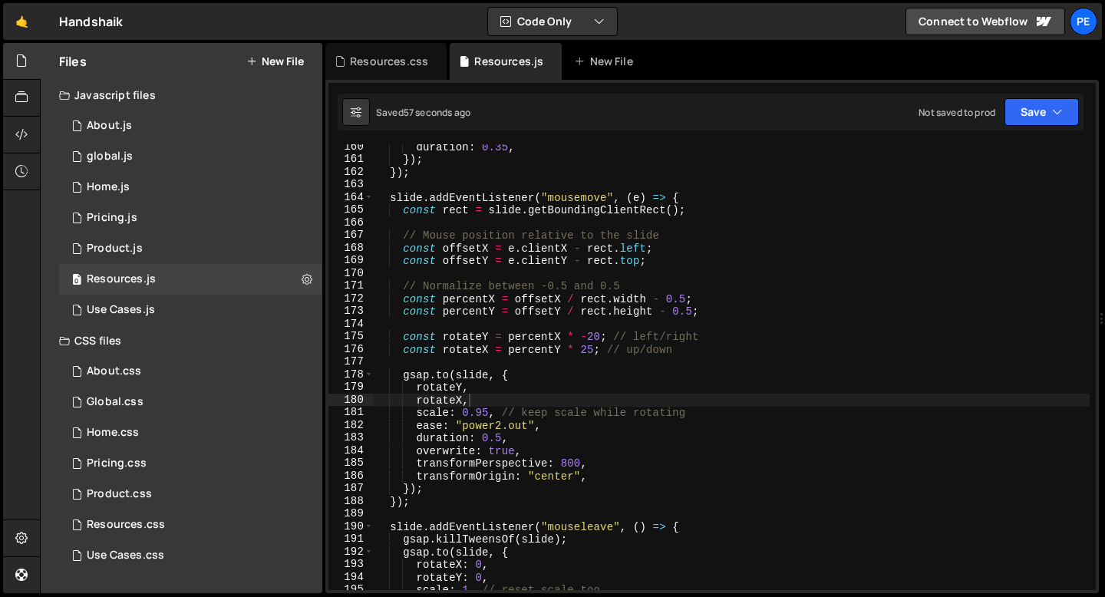
scroll to position [2002, 0]
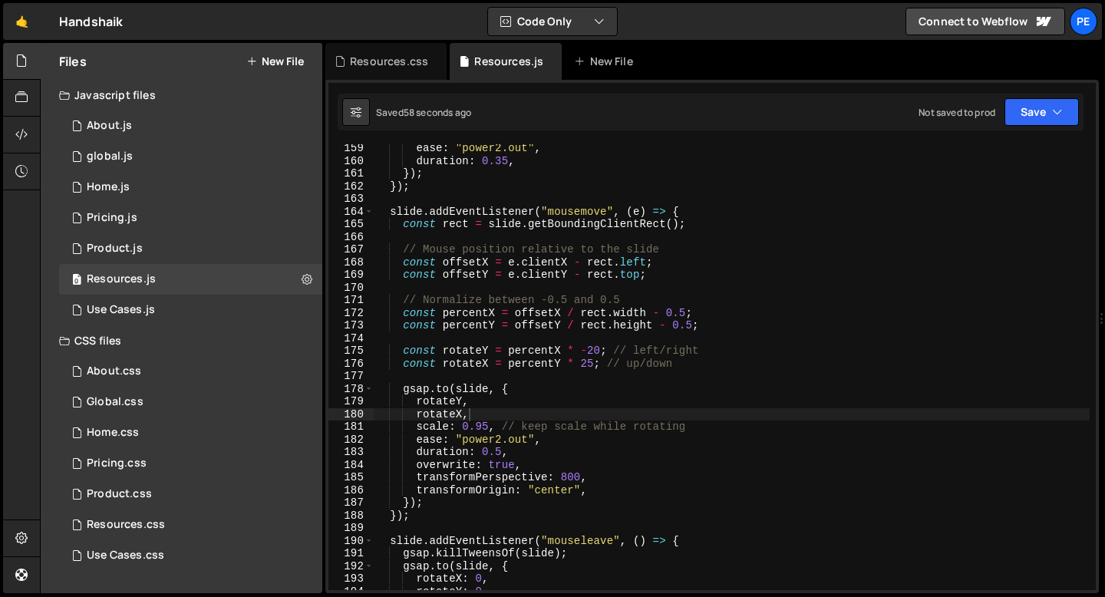
click at [601, 351] on div "ease : "power2.out" , duration : 0.35 , }) ; }) ; slide . addEventListener ( "m…" at bounding box center [732, 377] width 716 height 471
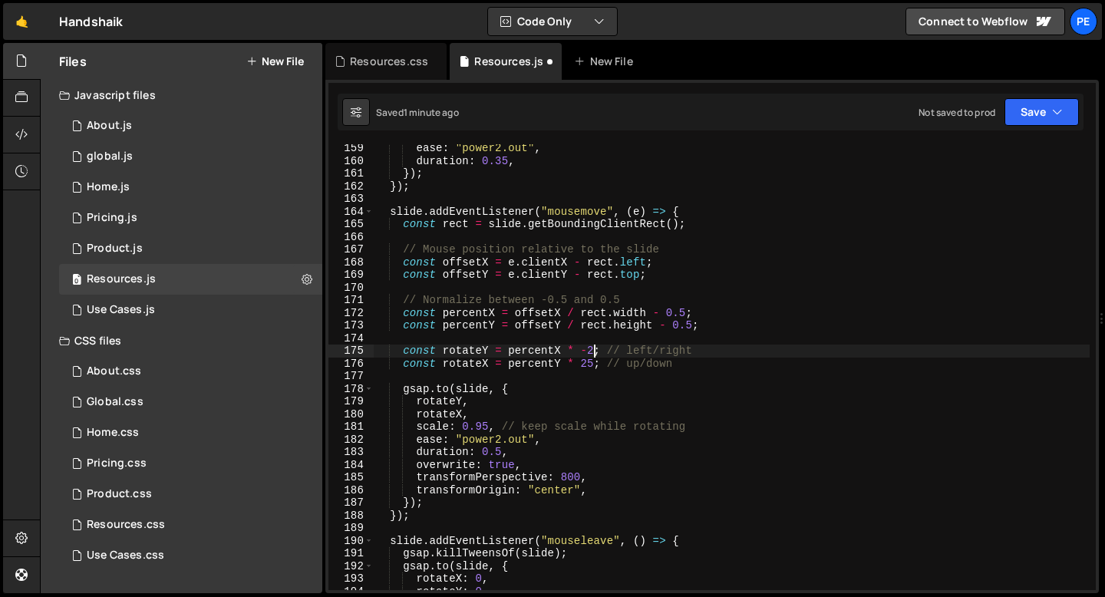
scroll to position [0, 15]
click at [593, 364] on div "ease : "power2.out" , duration : 0.35 , }) ; }) ; slide . addEventListener ( "m…" at bounding box center [732, 377] width 716 height 471
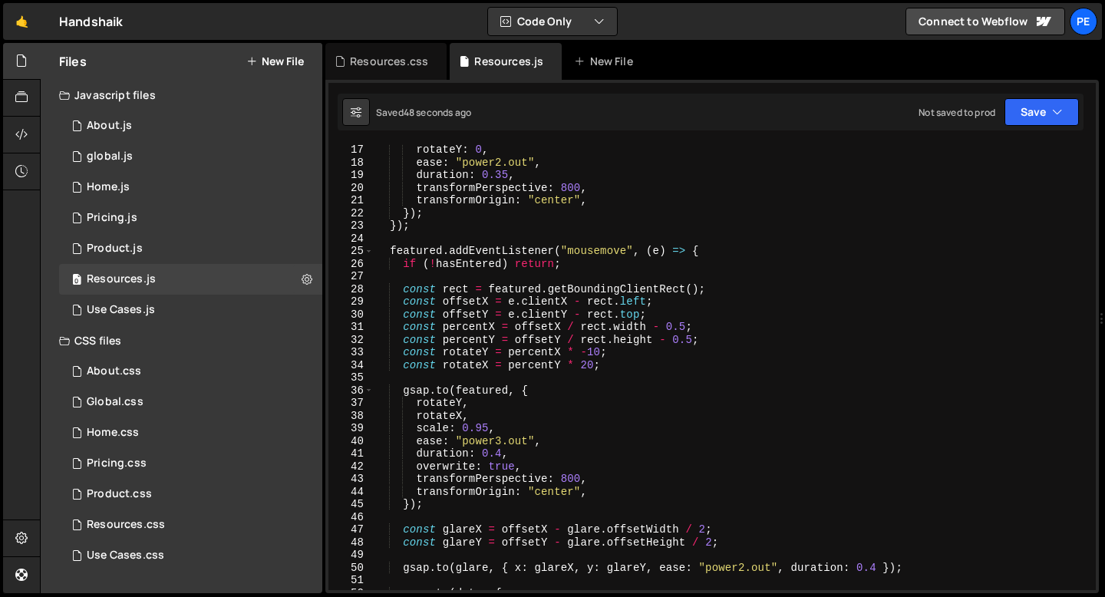
scroll to position [203, 0]
click at [603, 354] on div "rotateY : 0 , ease : "power2.out" , duration : 0.35 , transformPerspective : 80…" at bounding box center [732, 378] width 716 height 471
click at [630, 351] on div "rotateY : 0 , ease : "power2.out" , duration : 0.35 , transformPerspective : 80…" at bounding box center [732, 378] width 716 height 471
click at [594, 363] on div "rotateY : 0 , ease : "power2.out" , duration : 0.35 , transformPerspective : 80…" at bounding box center [732, 378] width 716 height 471
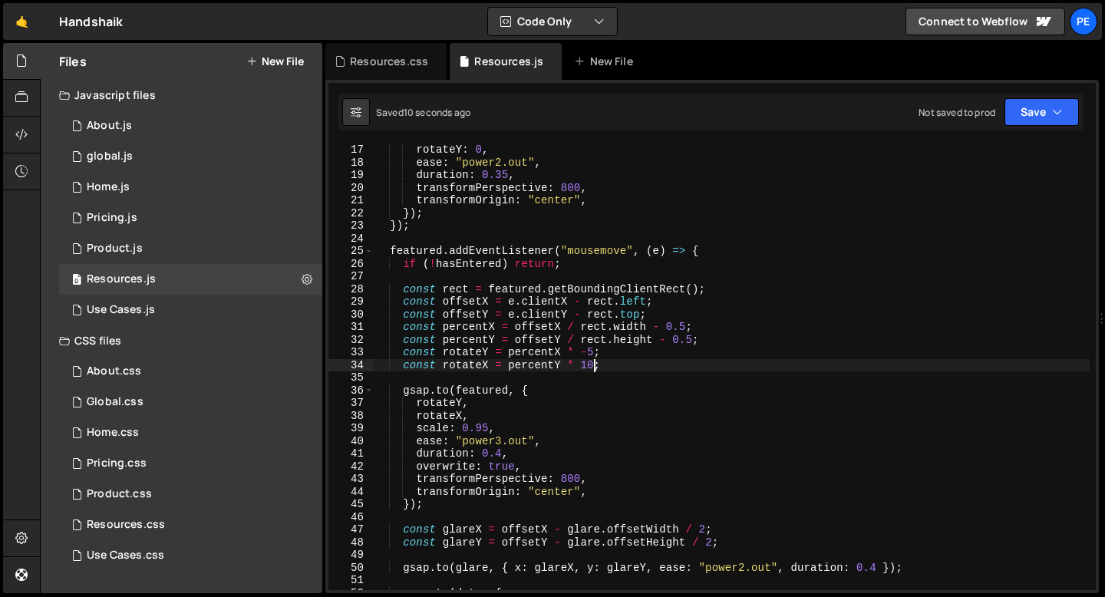
click at [594, 354] on div "rotateY : 0 , ease : "power2.out" , duration : 0.35 , transformPerspective : 80…" at bounding box center [732, 378] width 716 height 471
click at [593, 364] on div "rotateY : 0 , ease : "power2.out" , duration : 0.35 , transformPerspective : 80…" at bounding box center [732, 378] width 716 height 471
type textarea "const rotateX = percentY * 15;"
click at [377, 68] on div "Resources.css" at bounding box center [385, 61] width 121 height 37
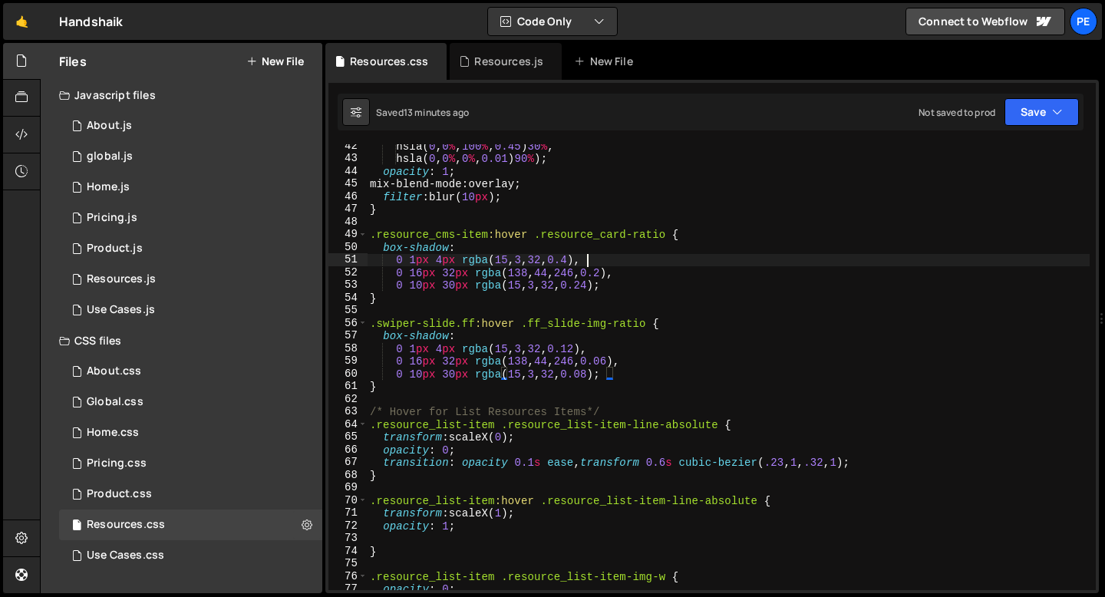
click at [586, 259] on div "hsla( 0 , 0 % , 100 % , 0.45 ) 30 % , hsla( 0 , 0 % , 0 % , 0.01 ) 90 % ) ; opa…" at bounding box center [728, 375] width 723 height 471
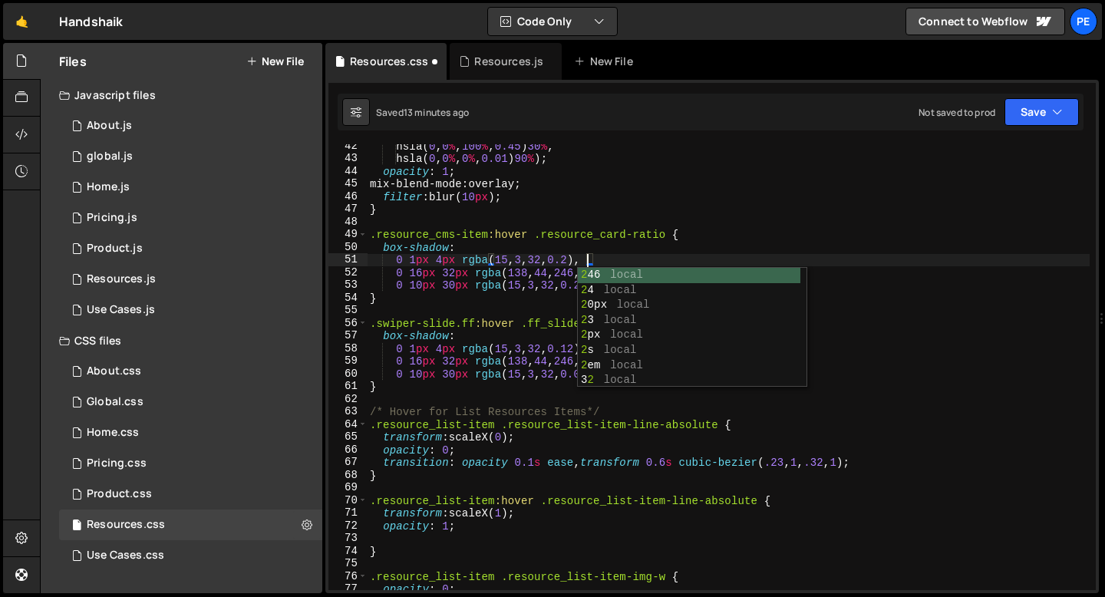
click at [633, 257] on div "hsla( 0 , 0 % , 100 % , 0.45 ) 30 % , hsla( 0 , 0 % , 0 % , 0.01 ) 90 % ) ; opa…" at bounding box center [728, 375] width 723 height 471
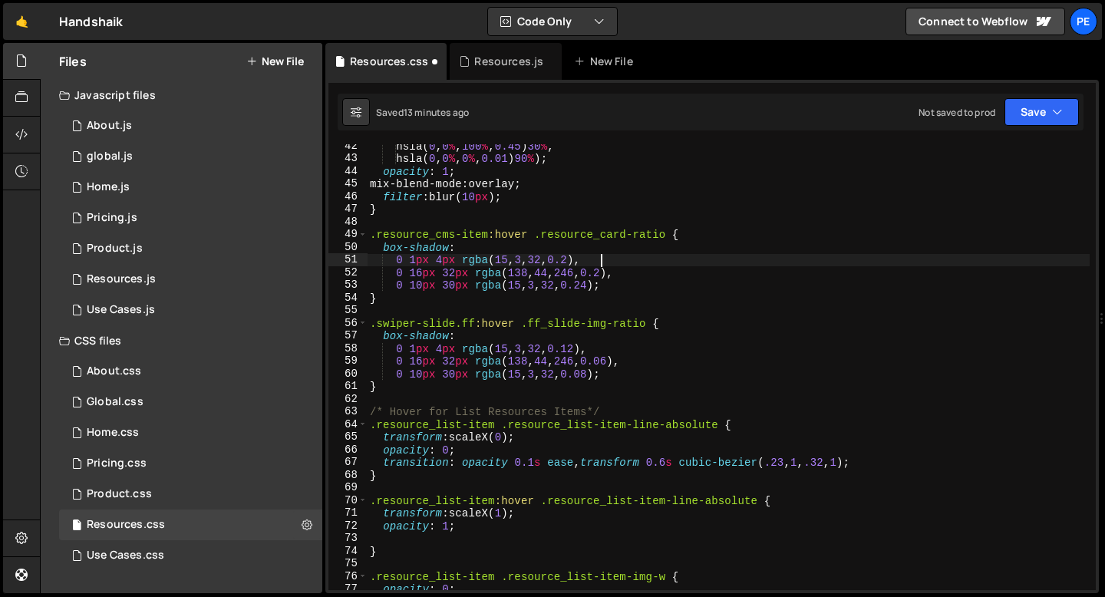
click at [620, 274] on div "hsla( 0 , 0 % , 100 % , 0.45 ) 30 % , hsla( 0 , 0 % , 0 % , 0.01 ) 90 % ) ; opa…" at bounding box center [728, 375] width 723 height 471
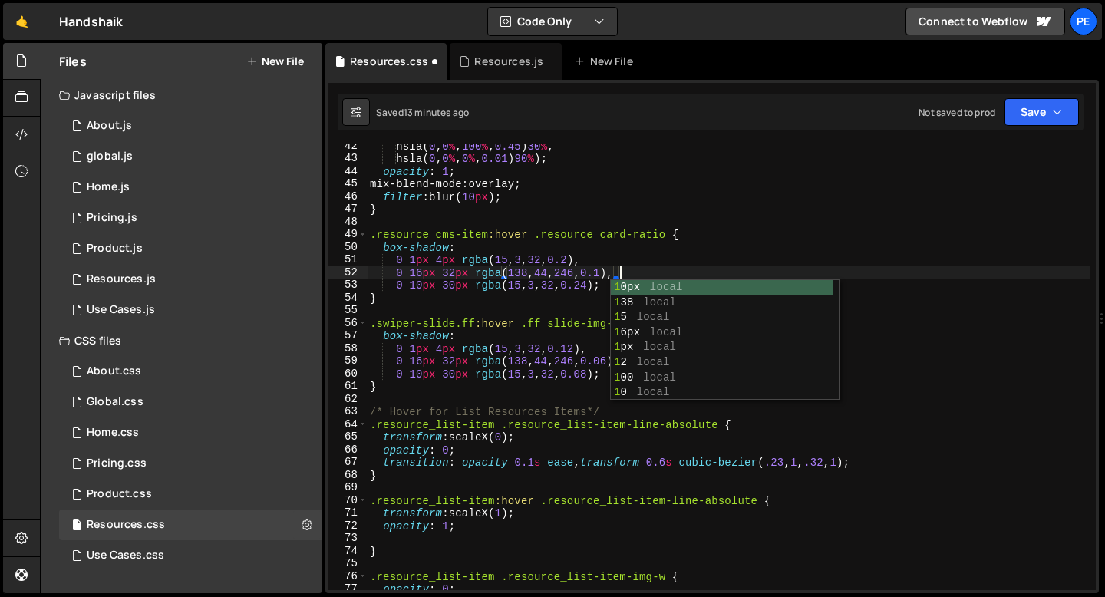
scroll to position [0, 18]
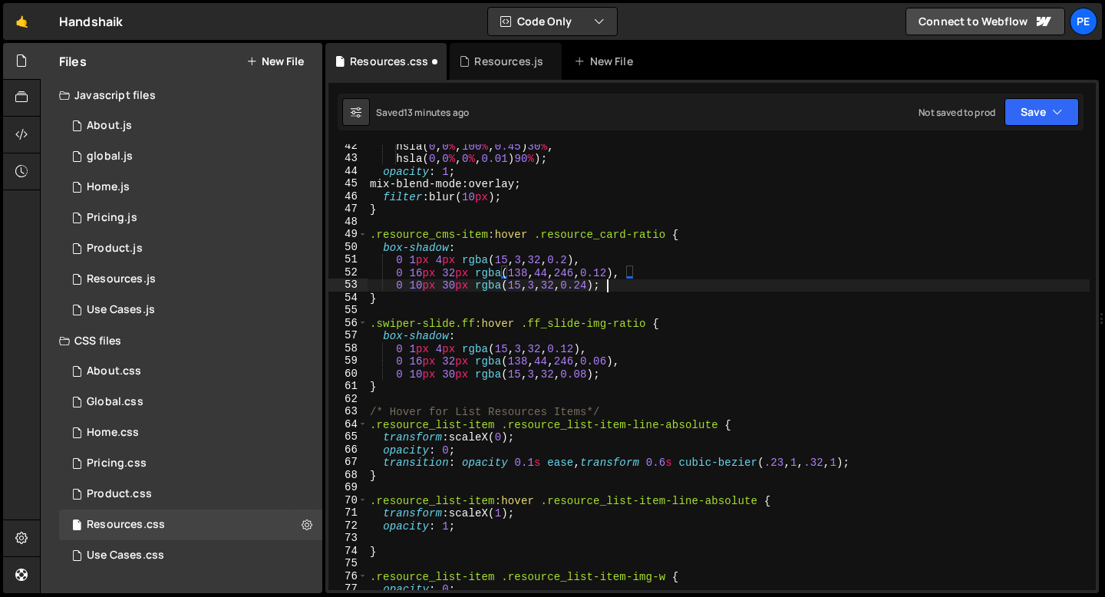
click at [606, 285] on div "hsla( 0 , 0 % , 100 % , 0.45 ) 30 % , hsla( 0 , 0 % , 0 % , 0.01 ) 90 % ) ; opa…" at bounding box center [728, 375] width 723 height 471
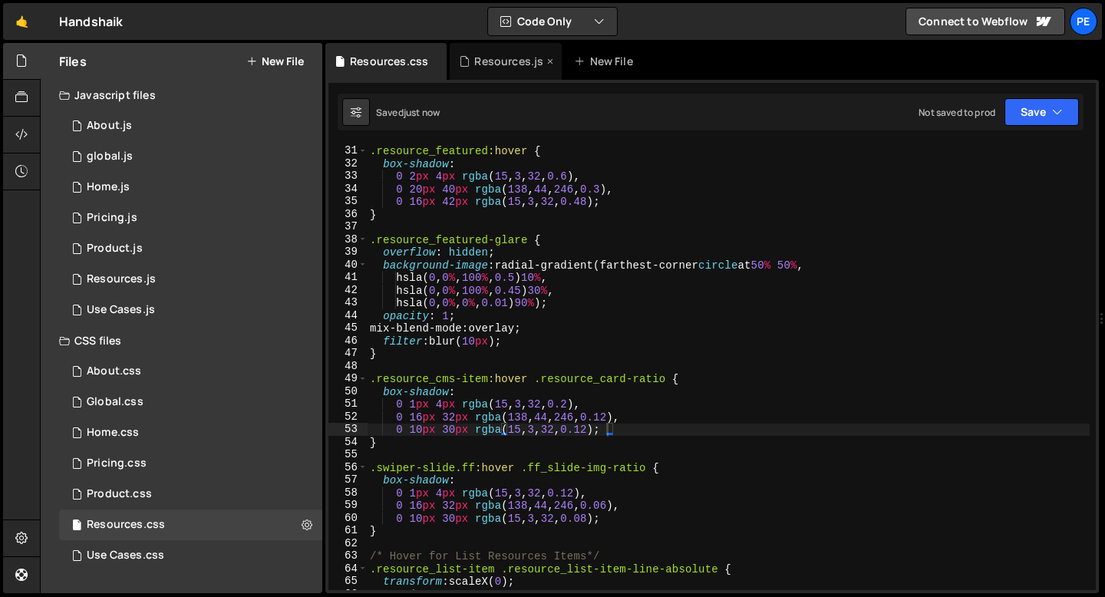
scroll to position [285, 0]
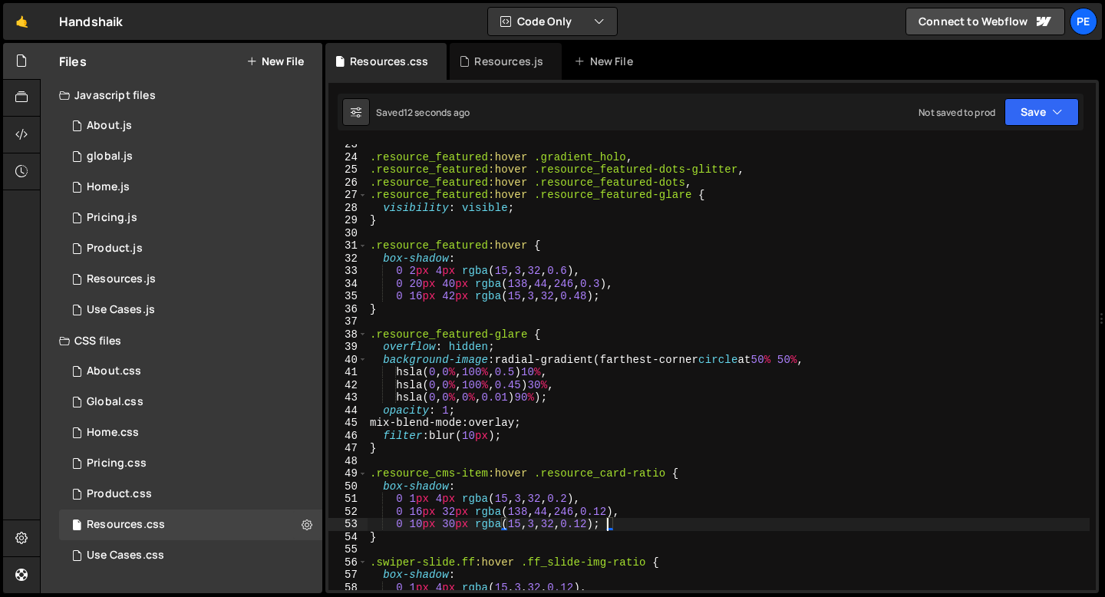
click at [587, 272] on div ".resource_featured :hover .gradient_holo , .resource_featured :hover .resource_…" at bounding box center [728, 373] width 723 height 471
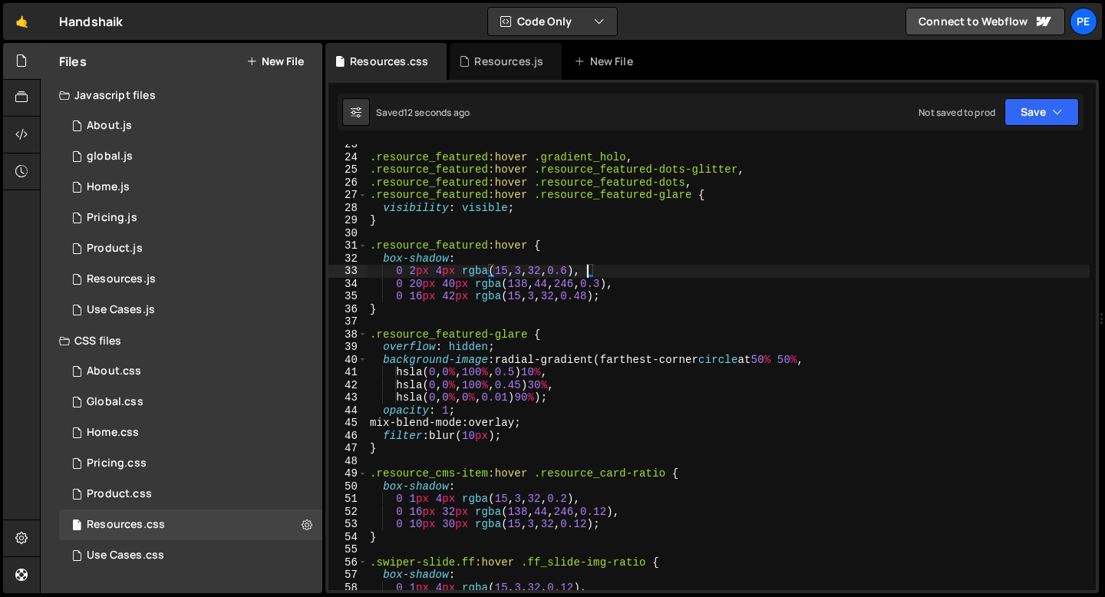
scroll to position [0, 15]
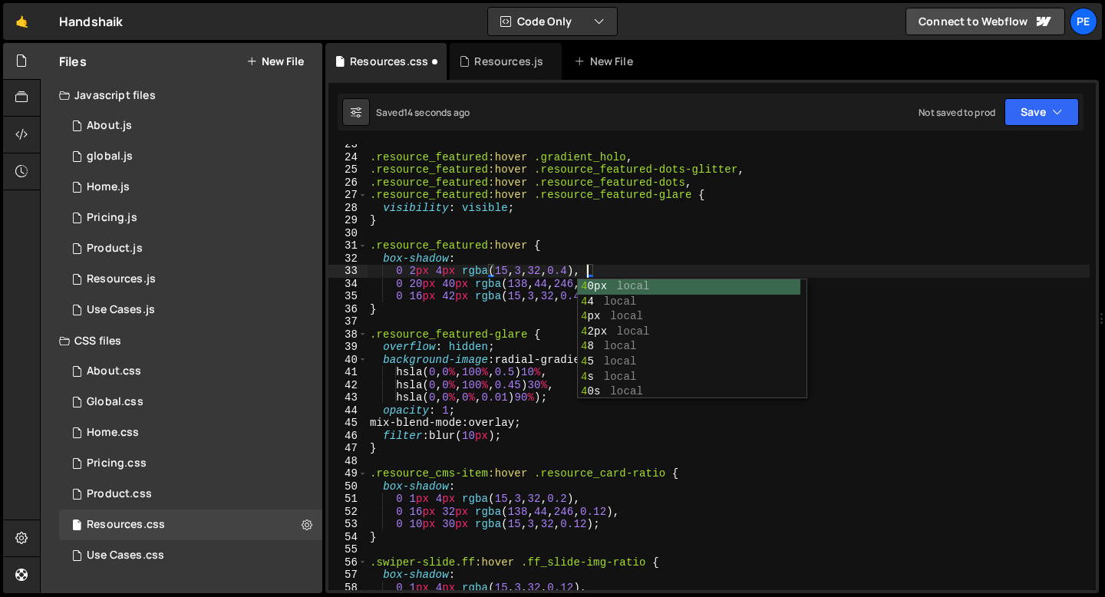
click at [617, 265] on div ".resource_featured :hover .gradient_holo , .resource_featured :hover .resource_…" at bounding box center [728, 373] width 723 height 471
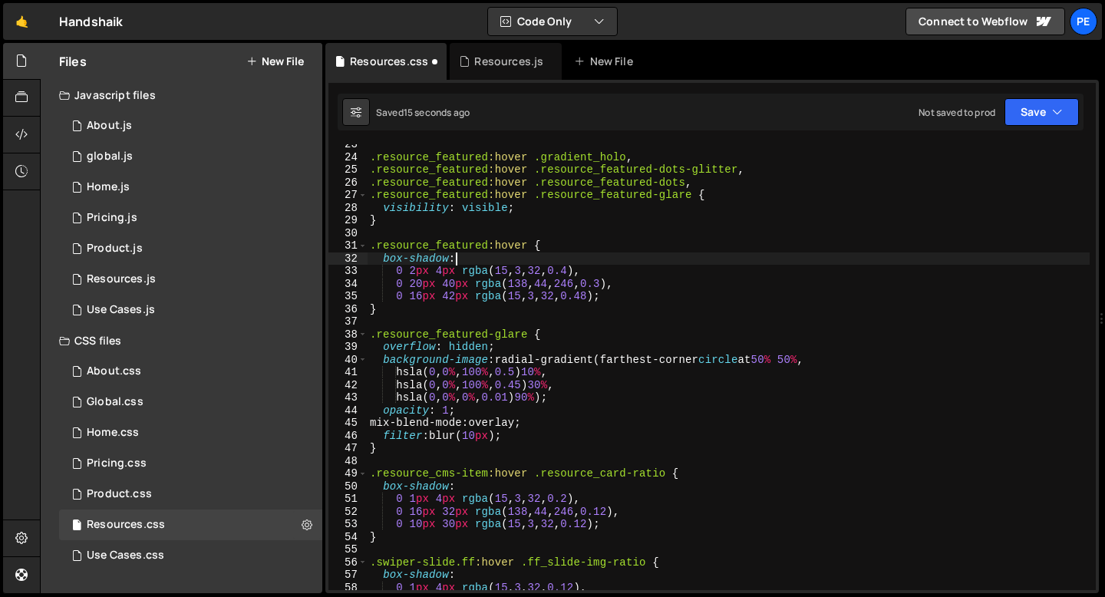
click at [617, 282] on div ".resource_featured :hover .gradient_holo , .resource_featured :hover .resource_…" at bounding box center [728, 373] width 723 height 471
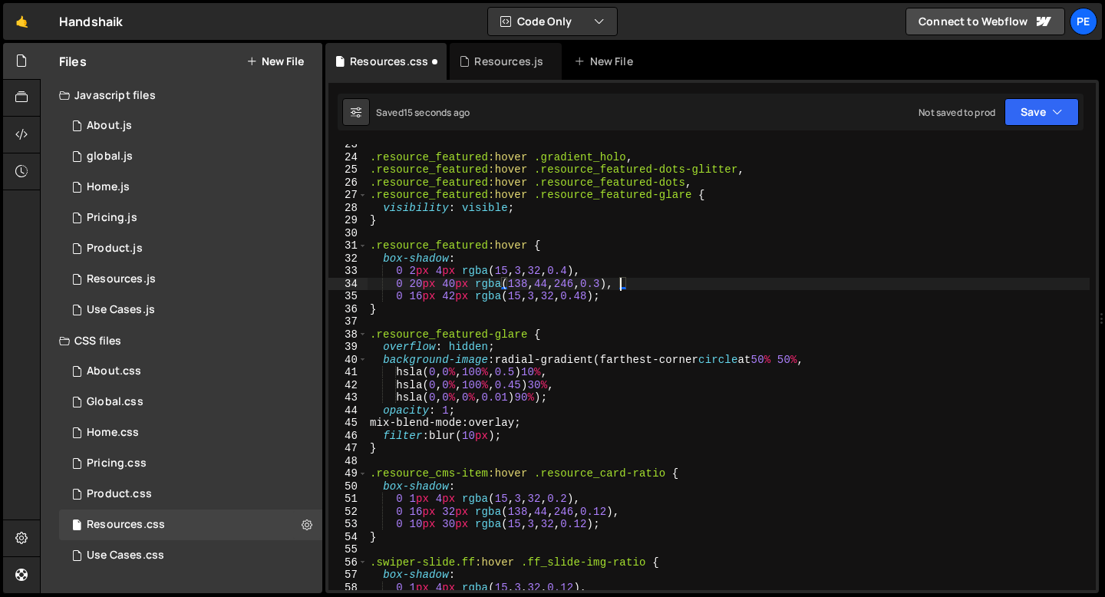
scroll to position [0, 17]
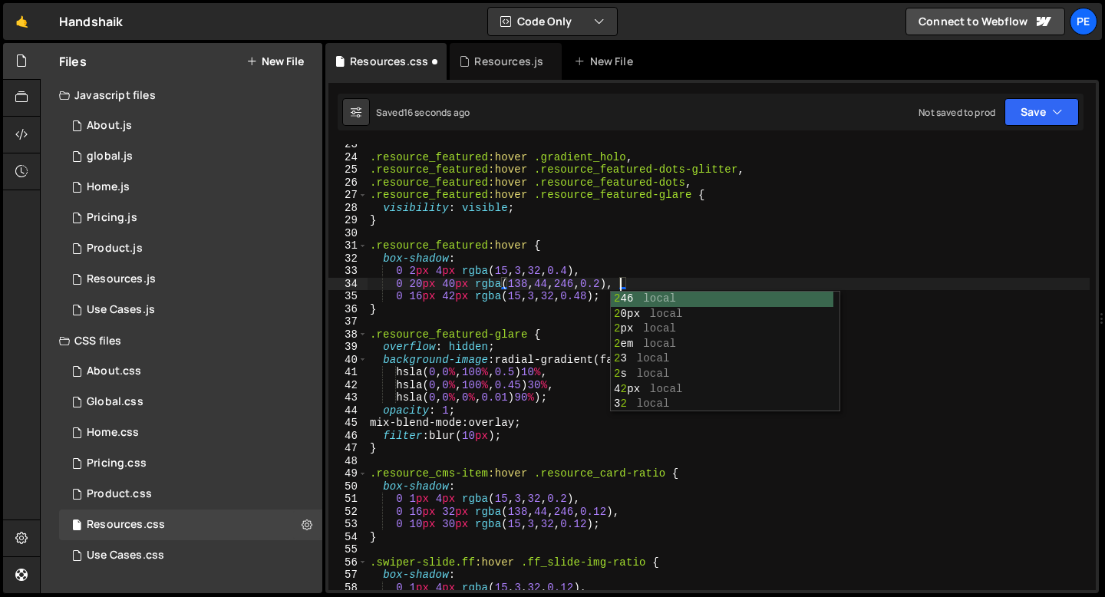
click at [594, 289] on div ".resource_featured :hover .gradient_holo , .resource_featured :hover .resource_…" at bounding box center [728, 373] width 723 height 471
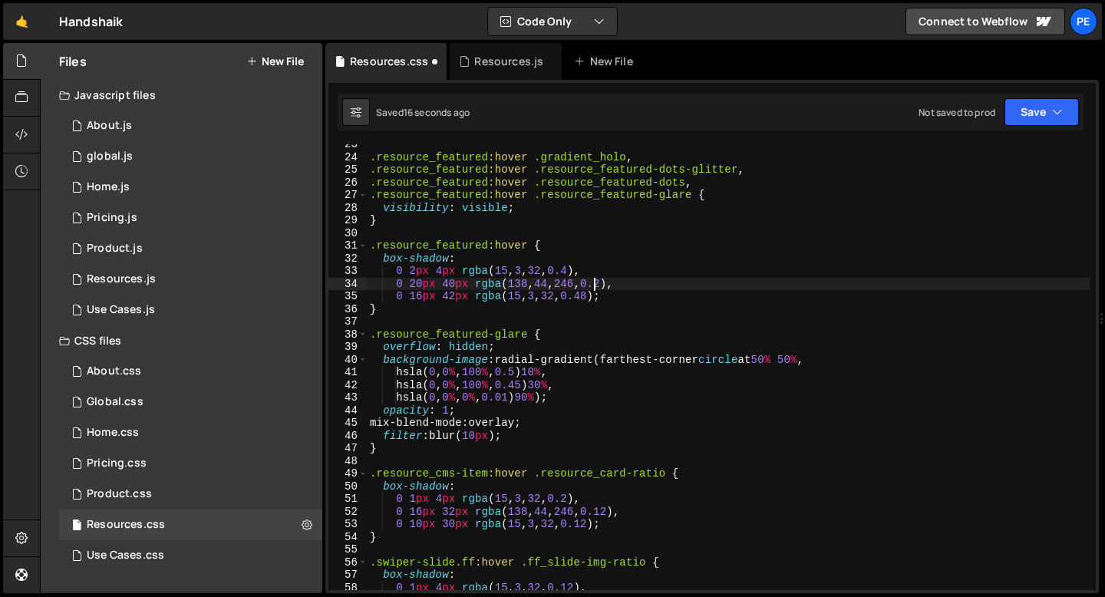
click at [606, 295] on div ".resource_featured :hover .gradient_holo , .resource_featured :hover .resource_…" at bounding box center [728, 373] width 723 height 471
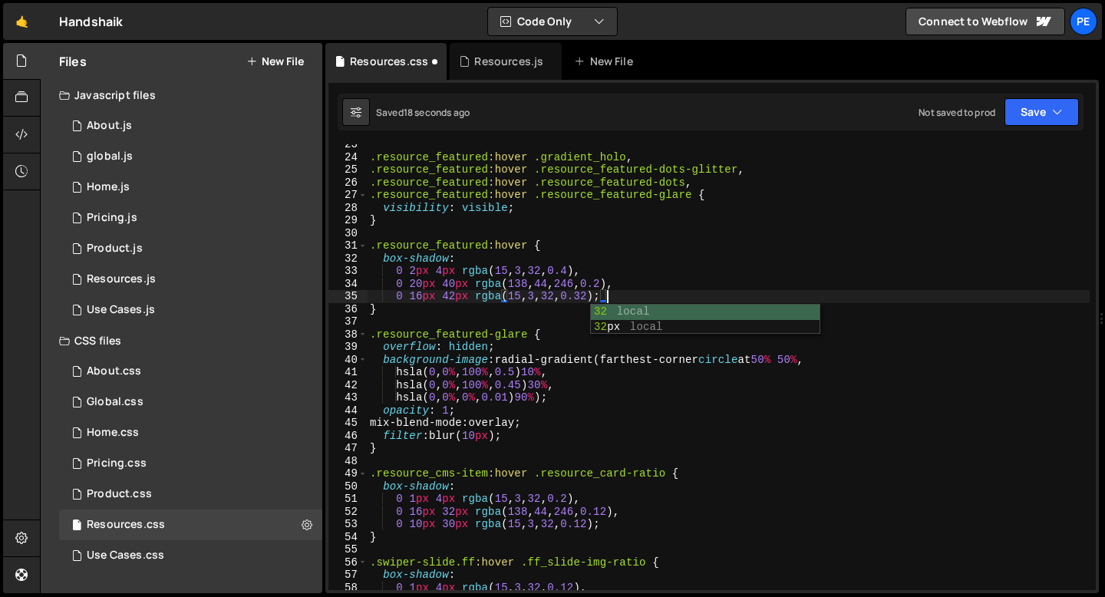
scroll to position [0, 16]
type textarea "0 16px 42px rgba(15, 3, 32, 0.32);"
click at [127, 150] on div "global.js" at bounding box center [110, 157] width 46 height 14
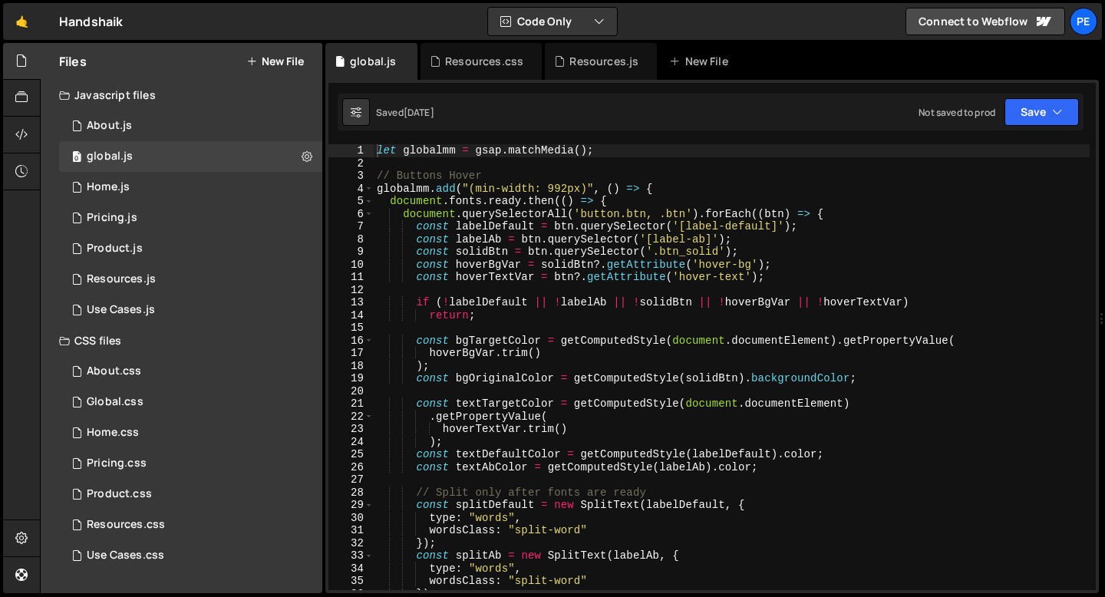
click at [662, 212] on div "let globalmm = gsap . matchMedia ( ) ; // Buttons Hover globalmm . add ( "(min-…" at bounding box center [732, 379] width 716 height 471
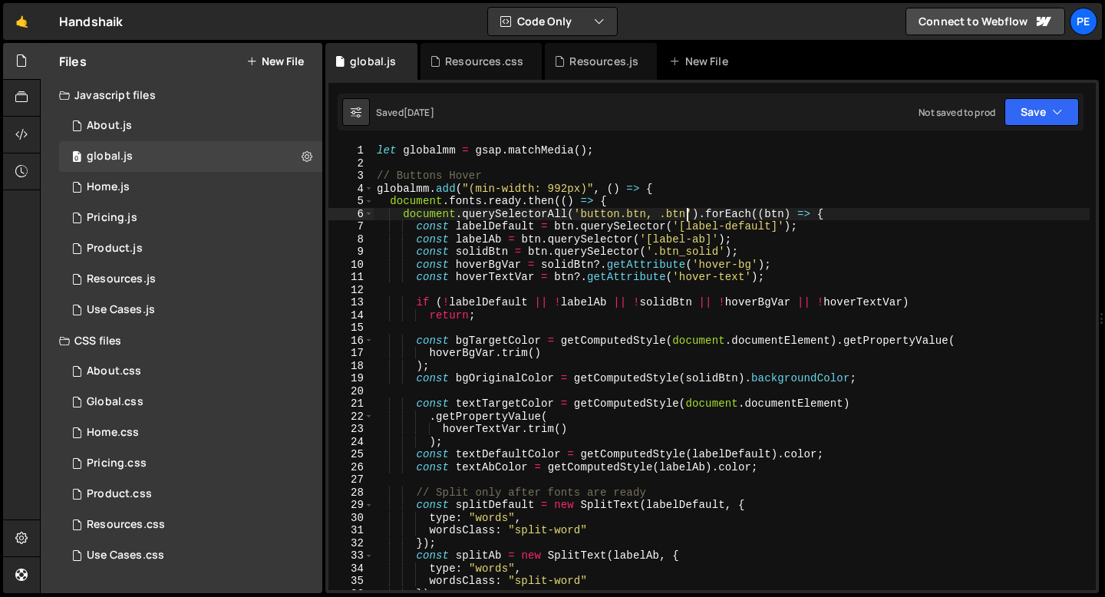
click at [687, 216] on div "let globalmm = gsap . matchMedia ( ) ; // Buttons Hover globalmm . add ( "(min-…" at bounding box center [732, 379] width 716 height 471
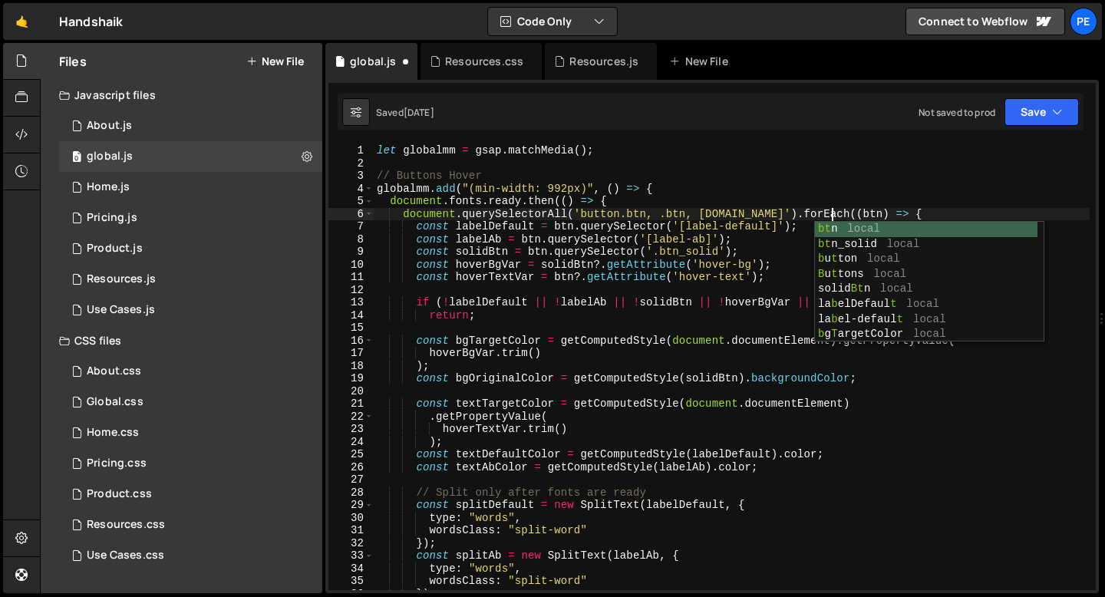
scroll to position [0, 32]
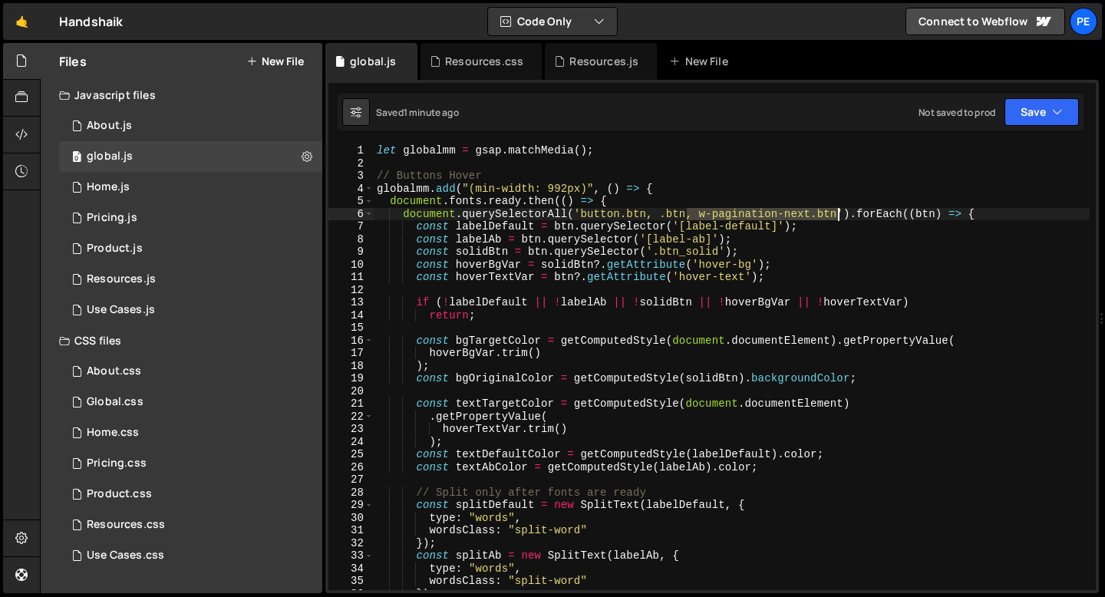
drag, startPoint x: 688, startPoint y: 219, endPoint x: 837, endPoint y: 216, distance: 148.8
click at [837, 217] on div "let globalmm = gsap . matchMedia ( ) ; // Buttons Hover globalmm . add ( "(min-…" at bounding box center [732, 379] width 716 height 471
click at [568, 304] on div "let globalmm = gsap . matchMedia ( ) ; // Buttons Hover globalmm . add ( "(min-…" at bounding box center [732, 379] width 716 height 471
type textarea "if (!labelDefault || !labelAb || !solidBtn || !hoverBgVar || !hoverTextVar)"
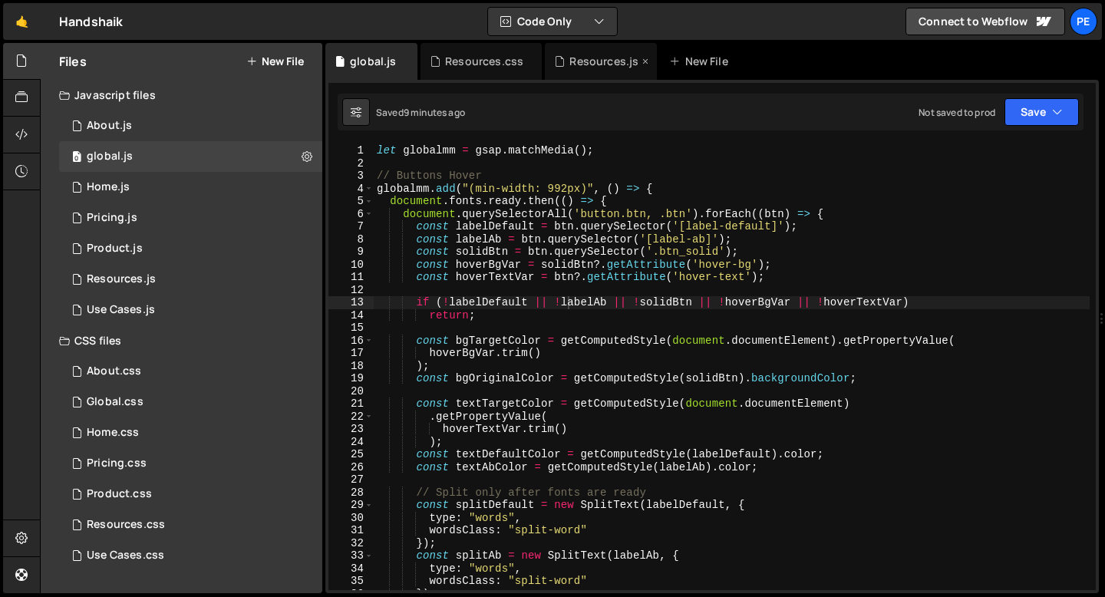
click at [580, 56] on div "Resources.js" at bounding box center [603, 61] width 69 height 15
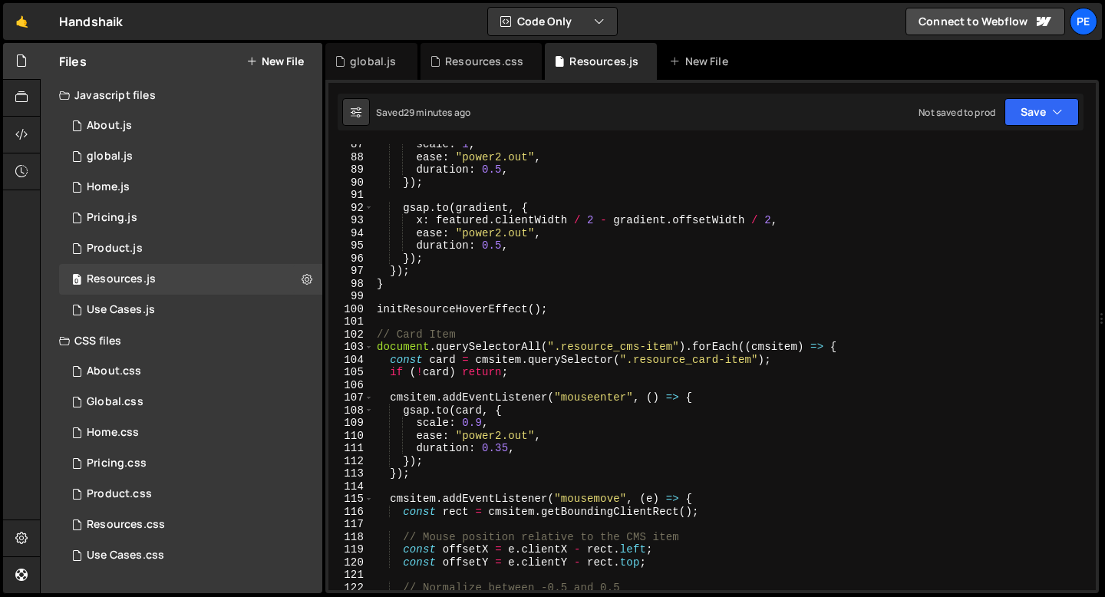
scroll to position [1095, 0]
type textarea "// Card Item"
click at [450, 338] on div "scale : 1 , ease : "power2.out" , duration : 0.5 , }) ; gsap . to ( gradient , …" at bounding box center [732, 373] width 716 height 471
click at [413, 327] on div "scale : 1 , ease : "power2.out" , duration : 0.5 , }) ; gsap . to ( gradient , …" at bounding box center [732, 373] width 716 height 471
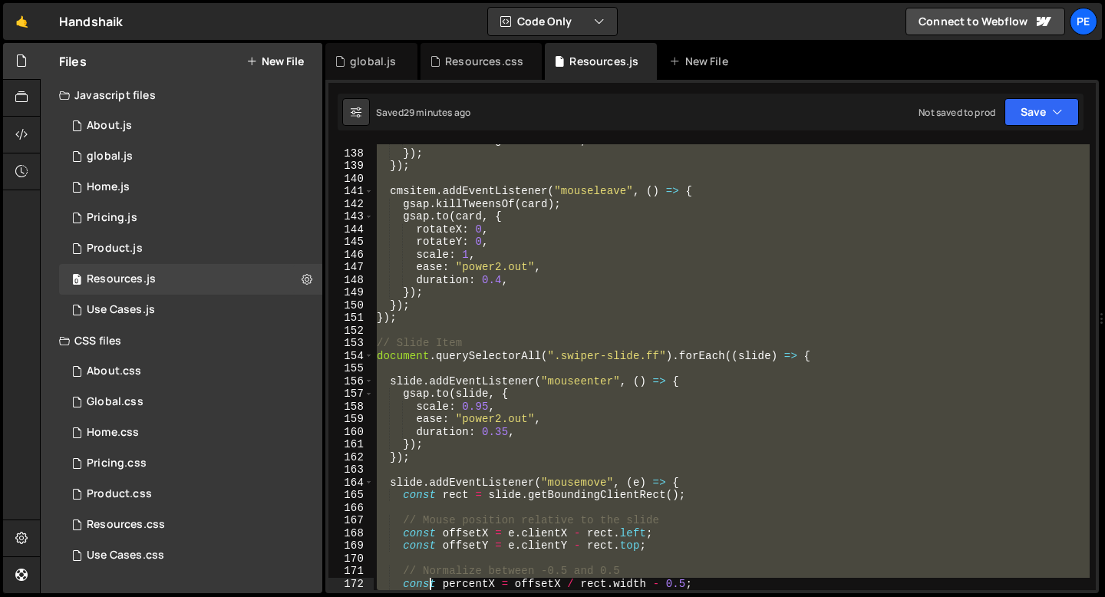
scroll to position [1757, 0]
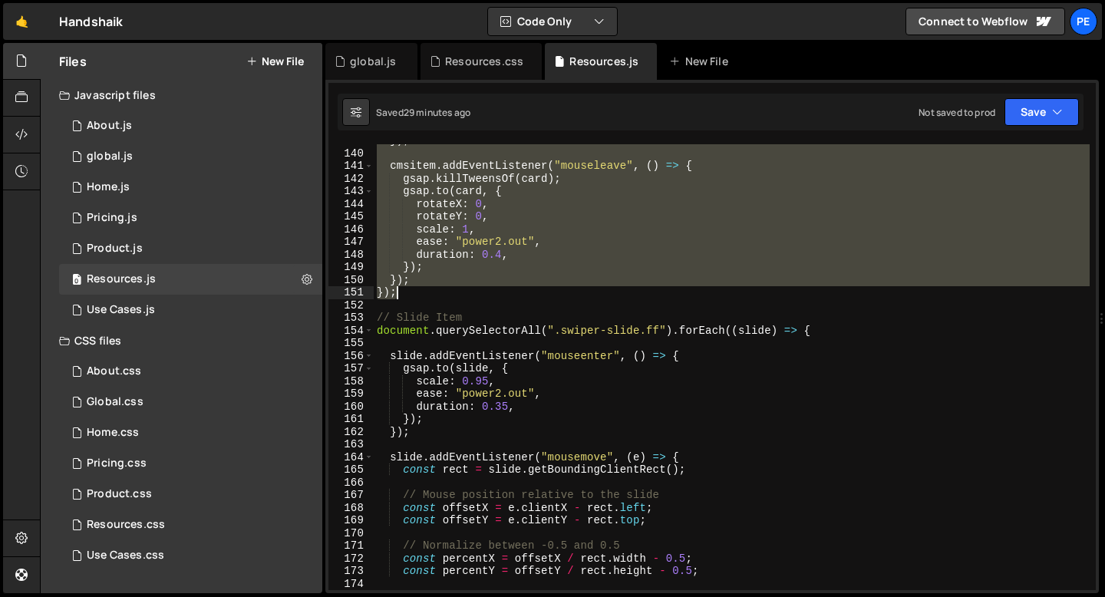
drag, startPoint x: 377, startPoint y: 335, endPoint x: 460, endPoint y: 294, distance: 93.3
click at [460, 295] on div "}) ; cmsitem . addEventListener ( "mouseleave" , ( ) => { gsap . killTweensOf (…" at bounding box center [732, 369] width 716 height 471
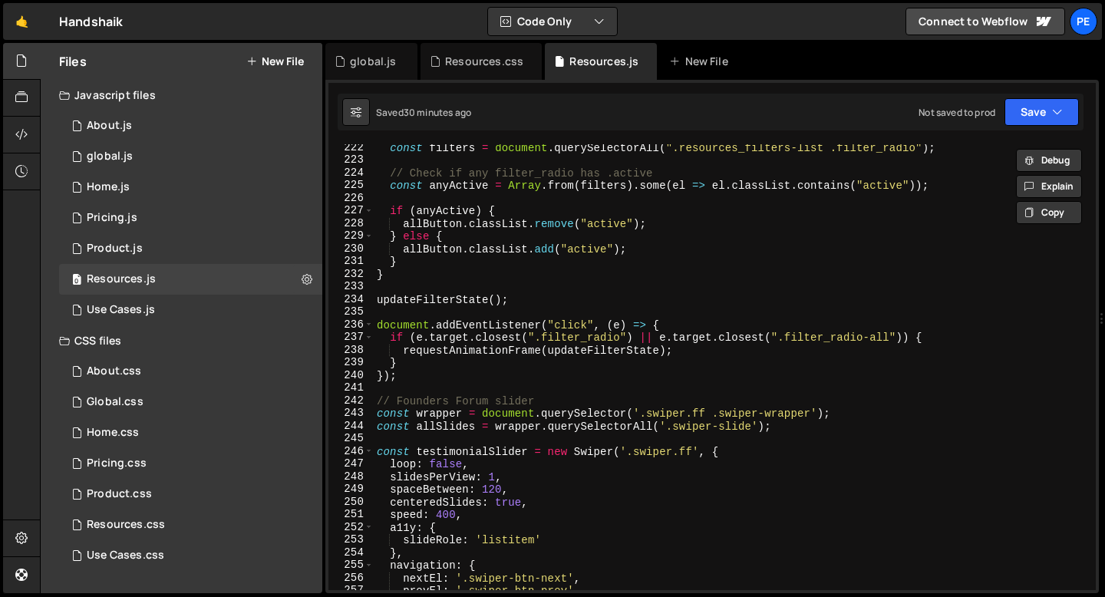
scroll to position [2895, 0]
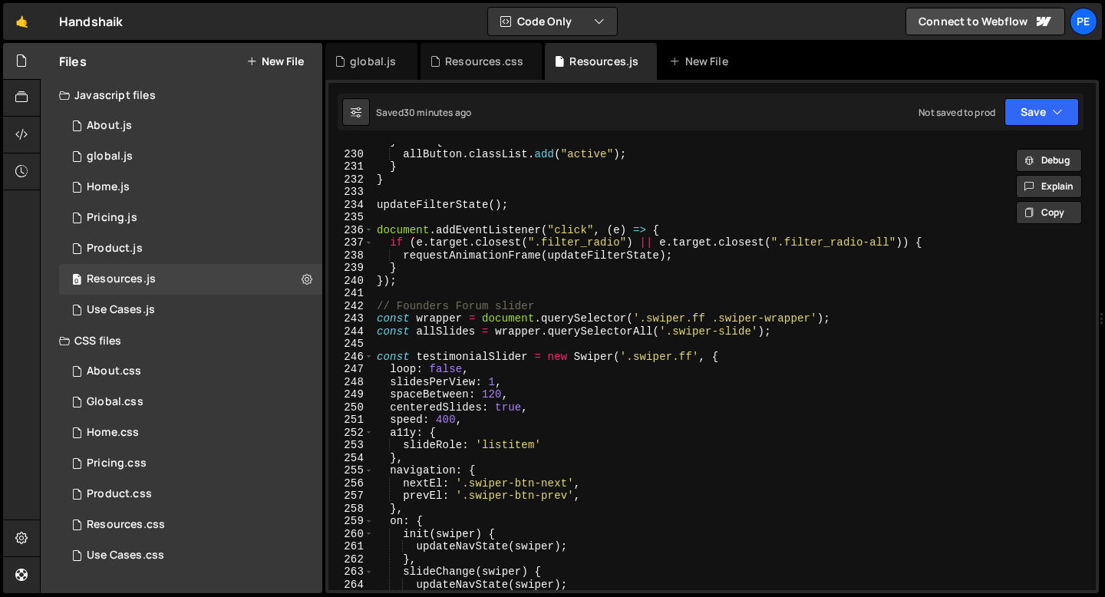
click at [405, 282] on div "} else { allButton . classList . add ( "active" ) ; } } updateFilterState ( ) ;…" at bounding box center [732, 370] width 716 height 471
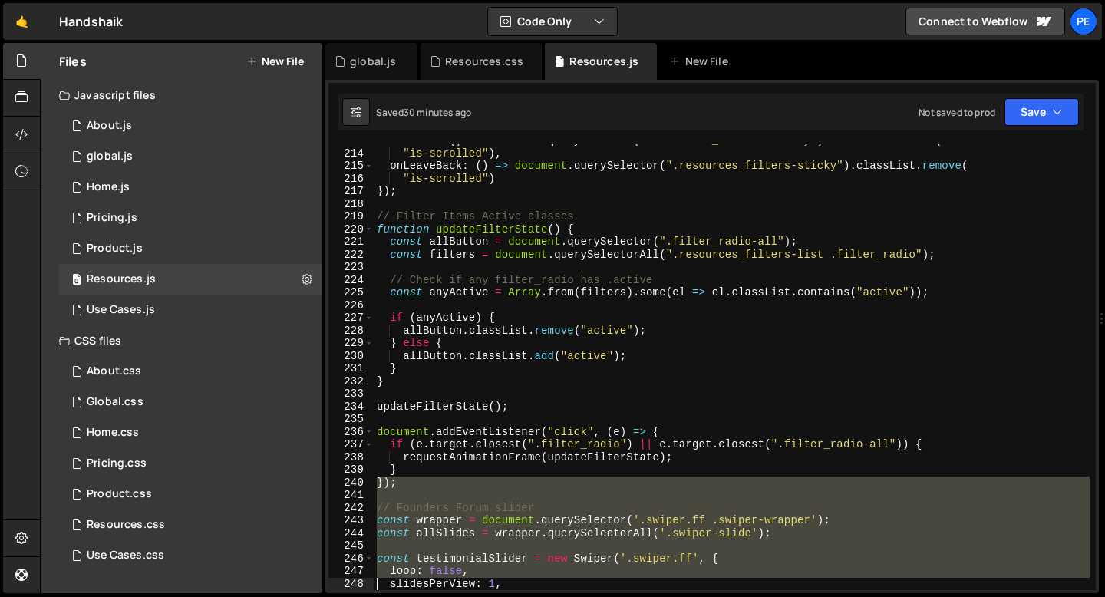
scroll to position [2705, 0]
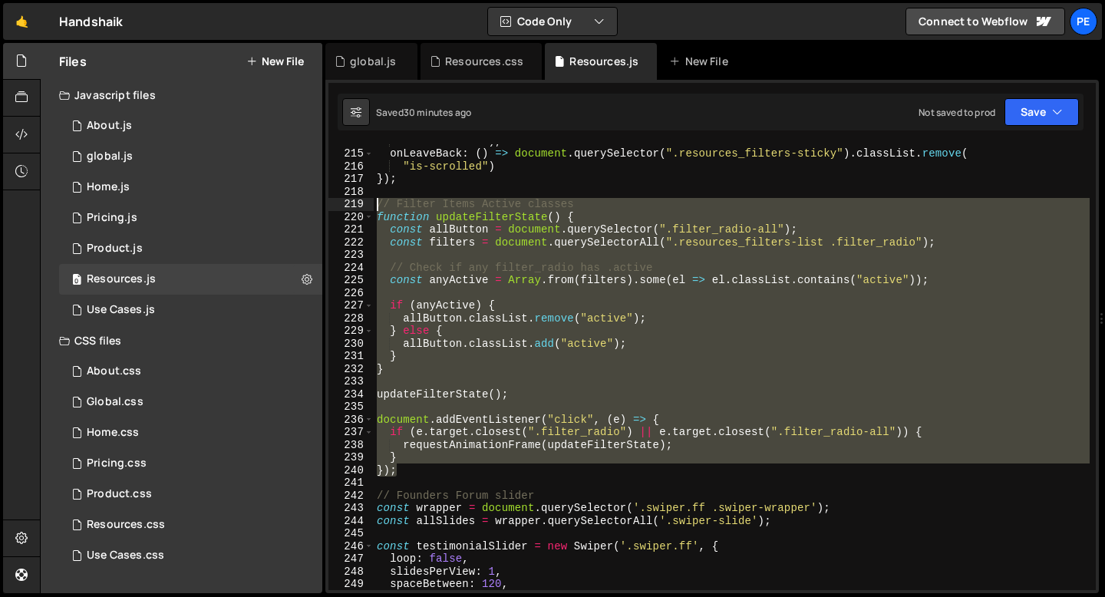
drag, startPoint x: 406, startPoint y: 282, endPoint x: 359, endPoint y: 205, distance: 89.9
click at [359, 206] on div "}); 214 215 216 217 218 219 220 221 222 223 224 225 226 227 228 229 230 231 232…" at bounding box center [711, 367] width 767 height 446
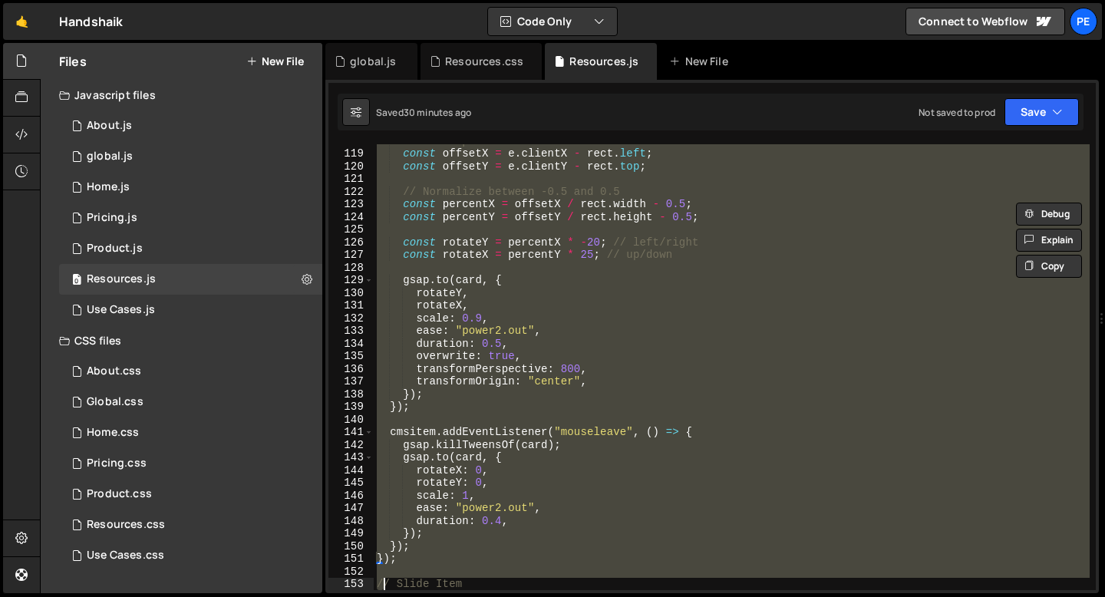
scroll to position [1579, 0]
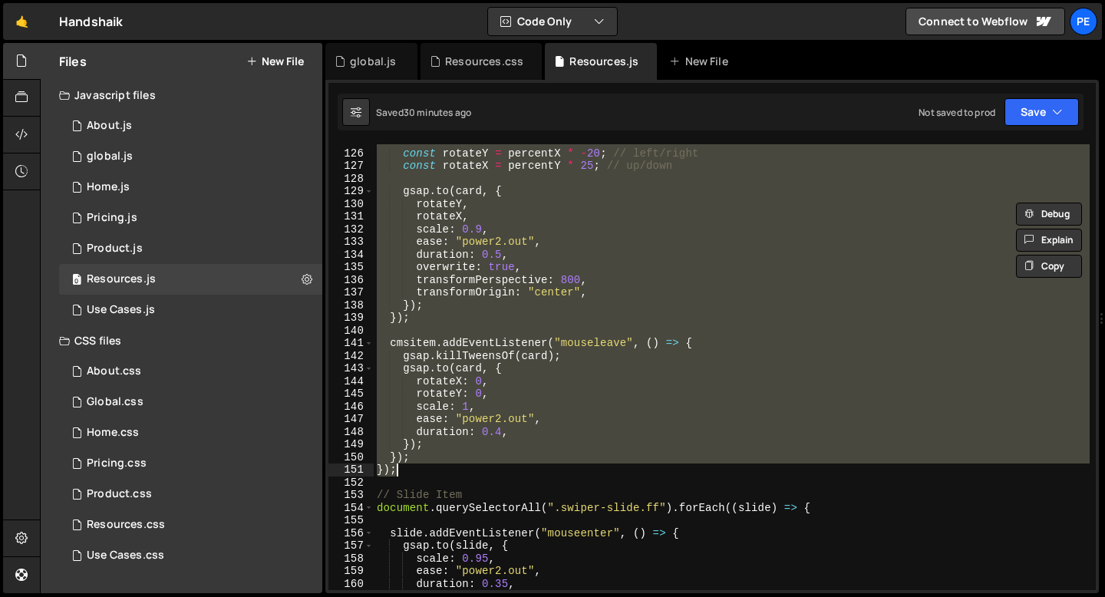
drag, startPoint x: 374, startPoint y: 173, endPoint x: 410, endPoint y: 469, distance: 298.2
click at [410, 469] on div "const rotateY = percentX * - 20 ; // left/right const rotateX = percentY * 25 ;…" at bounding box center [732, 369] width 716 height 471
paste textarea "}"
type textarea "}"
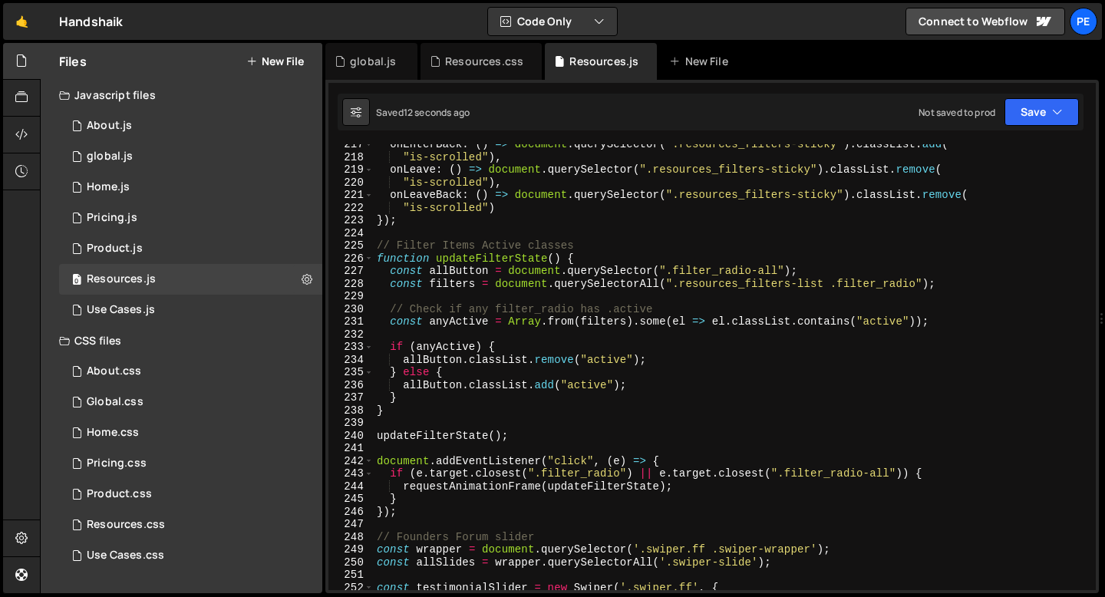
scroll to position [2740, 0]
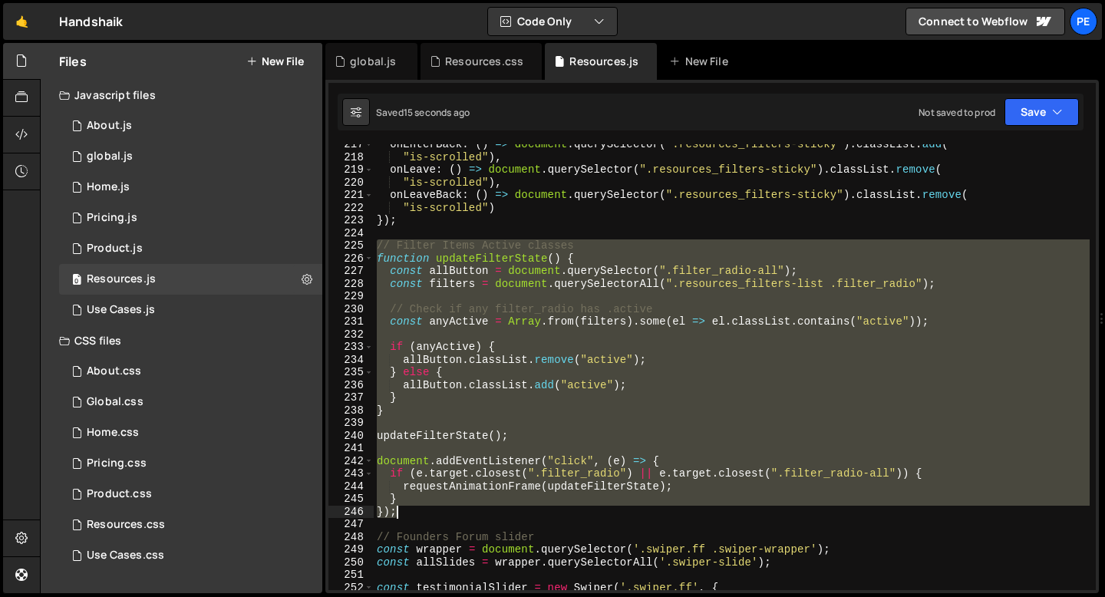
drag, startPoint x: 377, startPoint y: 241, endPoint x: 410, endPoint y: 508, distance: 269.0
click at [410, 508] on div "onEnterBack : ( ) => document . querySelector ( ".resources_filters-sticky" ) .…" at bounding box center [732, 373] width 716 height 471
paste textarea
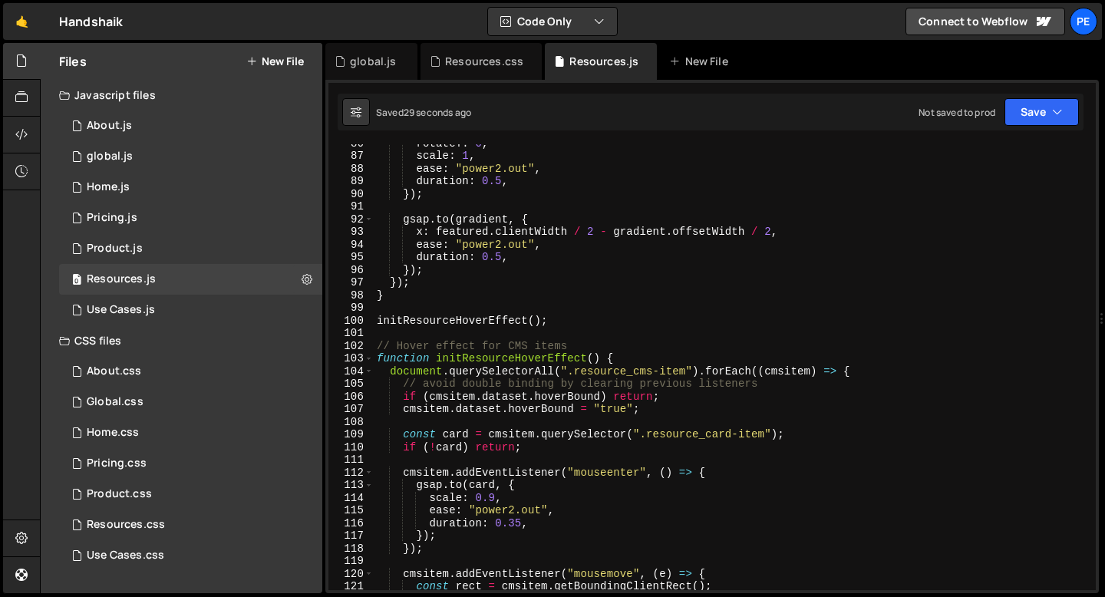
scroll to position [1083, 0]
click at [454, 320] on div "rotateY : 0 , scale : 1 , ease : "power2.out" , duration : 0.5 , }) ; gsap . to…" at bounding box center [732, 372] width 716 height 471
click at [468, 357] on div "rotateY : 0 , scale : 1 , ease : "power2.out" , duration : 0.5 , }) ; gsap . to…" at bounding box center [732, 372] width 716 height 471
type textarea "function initResourceHoverEffect() {"
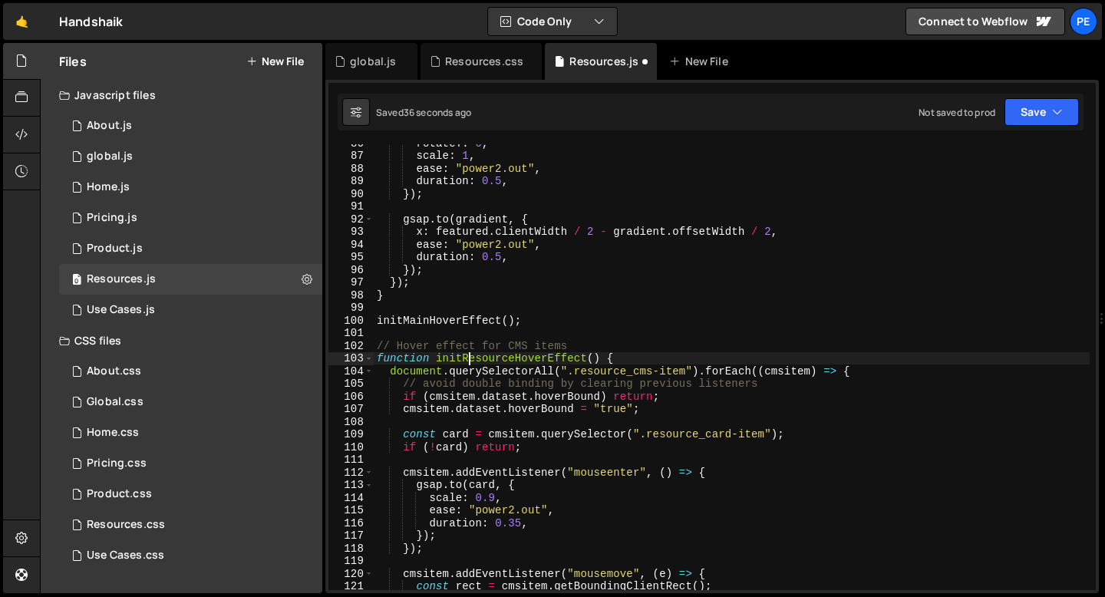
click at [468, 357] on div "rotateY : 0 , scale : 1 , ease : "power2.out" , duration : 0.5 , }) ; gsap . to…" at bounding box center [732, 372] width 716 height 471
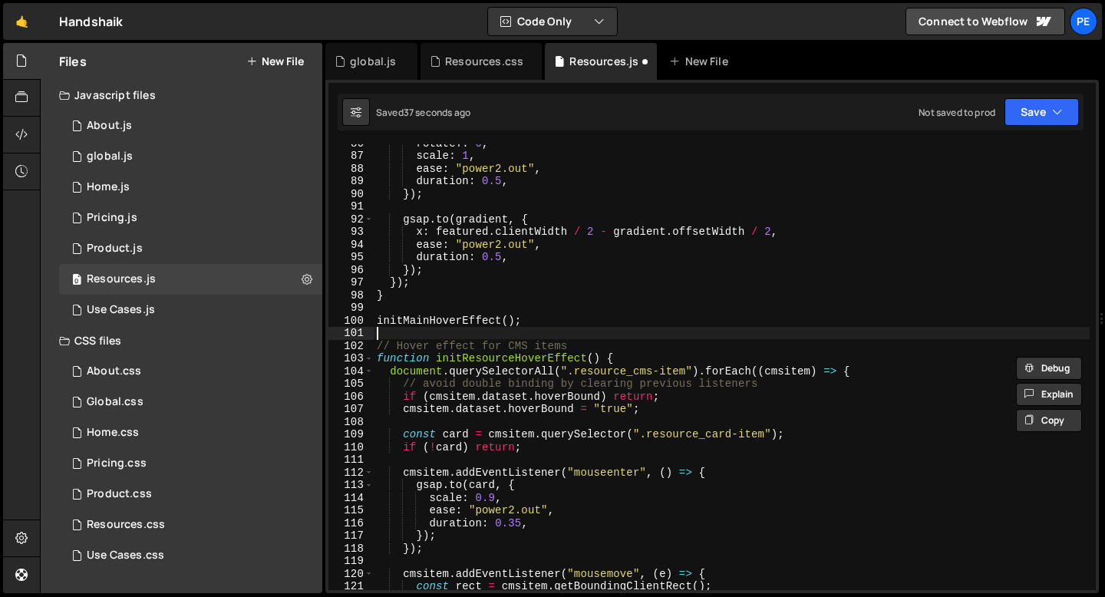
click at [568, 328] on div "rotateY : 0 , scale : 1 , ease : "power2.out" , duration : 0.5 , }) ; gsap . to…" at bounding box center [732, 372] width 716 height 471
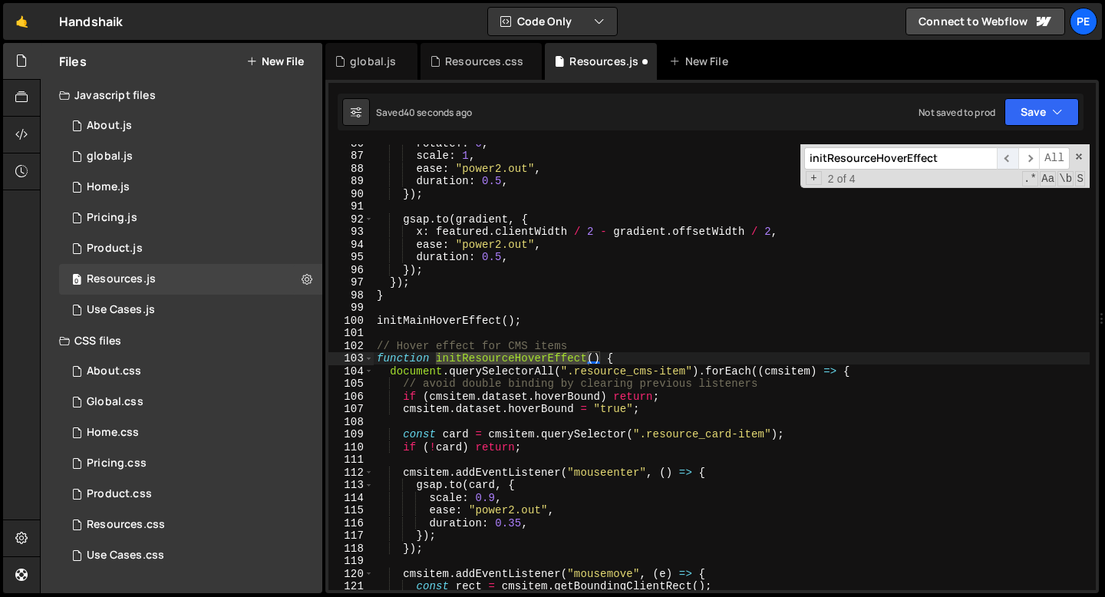
type input "initResourceHoverEffect"
click at [1006, 159] on span "​" at bounding box center [1006, 158] width 21 height 22
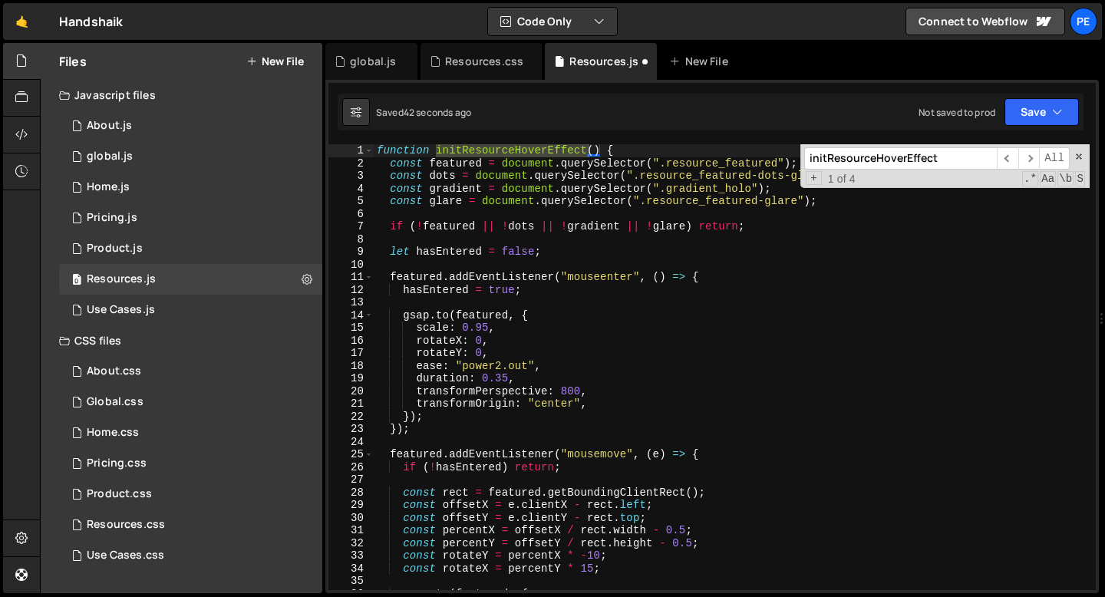
click at [483, 147] on div "function initResourceHoverEffect ( ) { const featured = document . querySelecto…" at bounding box center [732, 367] width 716 height 446
click at [483, 147] on div "function initResourceHoverEffect ( ) { const featured = document . querySelecto…" at bounding box center [732, 379] width 716 height 471
click at [515, 149] on div "function initResourceHoverEffect ( ) { const featured = document . querySelecto…" at bounding box center [732, 367] width 716 height 446
type textarea "function initMainHoverEffect() {"
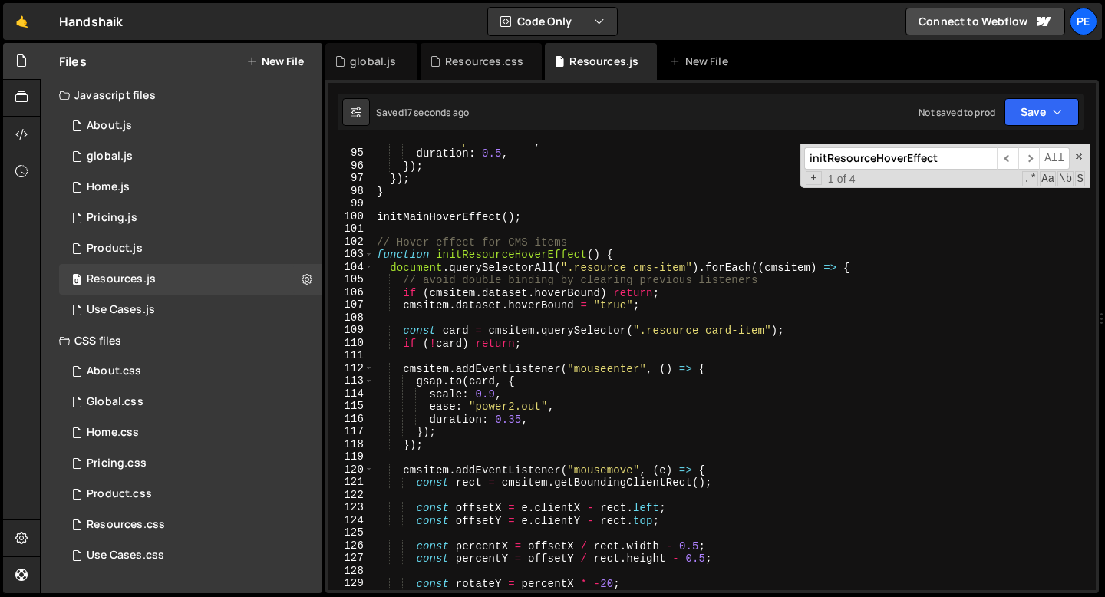
scroll to position [1187, 0]
click at [571, 229] on div "ease : "power2.out" , duration : 0.5 , }) ; }) ; } initMainHoverEffect ( ) ; //…" at bounding box center [732, 369] width 716 height 471
click at [579, 282] on div "ease : "power2.out" , duration : 0.5 , }) ; }) ; } initMainHoverEffect ( ) ; //…" at bounding box center [732, 369] width 716 height 471
click at [579, 281] on div "ease : "power2.out" , duration : 0.5 , }) ; }) ; } initMainHoverEffect ( ) ; //…" at bounding box center [732, 369] width 716 height 471
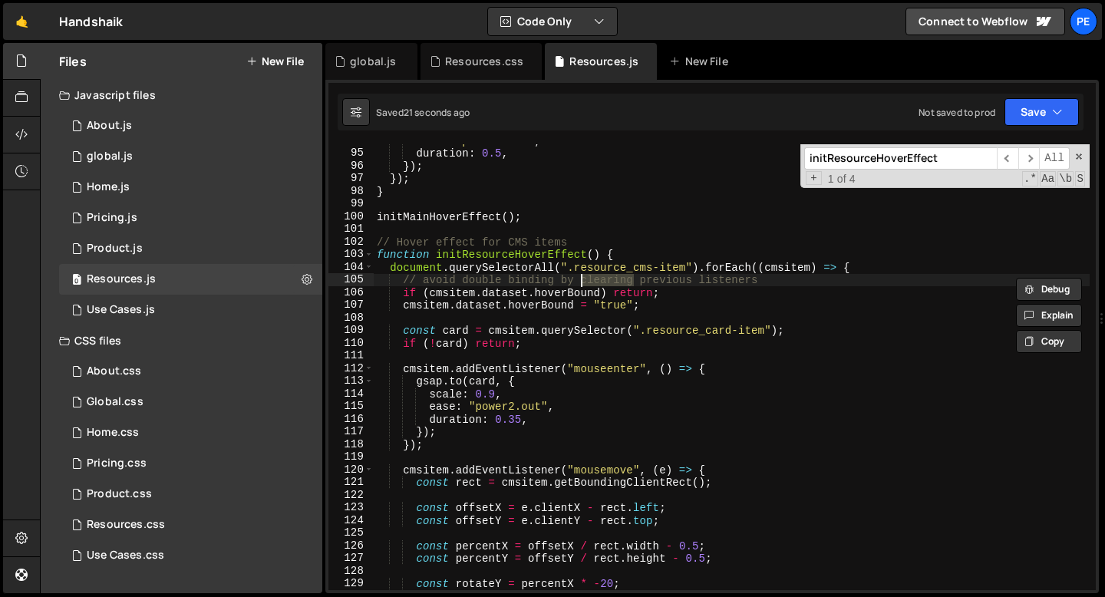
click at [579, 281] on div "ease : "power2.out" , duration : 0.5 , }) ; }) ; } initMainHoverEffect ( ) ; //…" at bounding box center [732, 369] width 716 height 471
type textarea "if (cmsitem.dataset.hoverBound) return;"
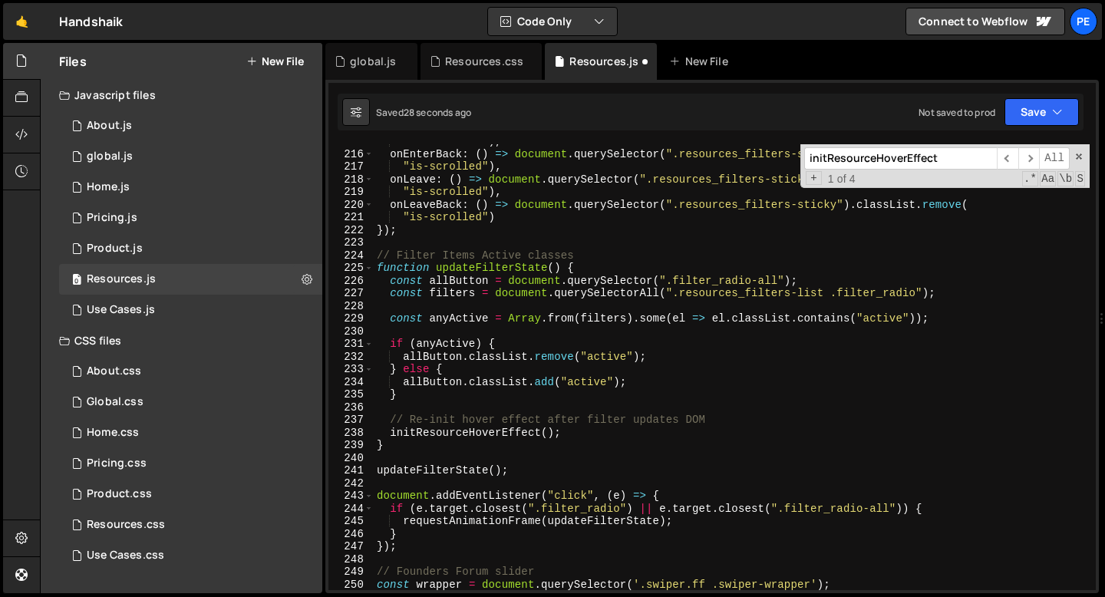
scroll to position [2952, 0]
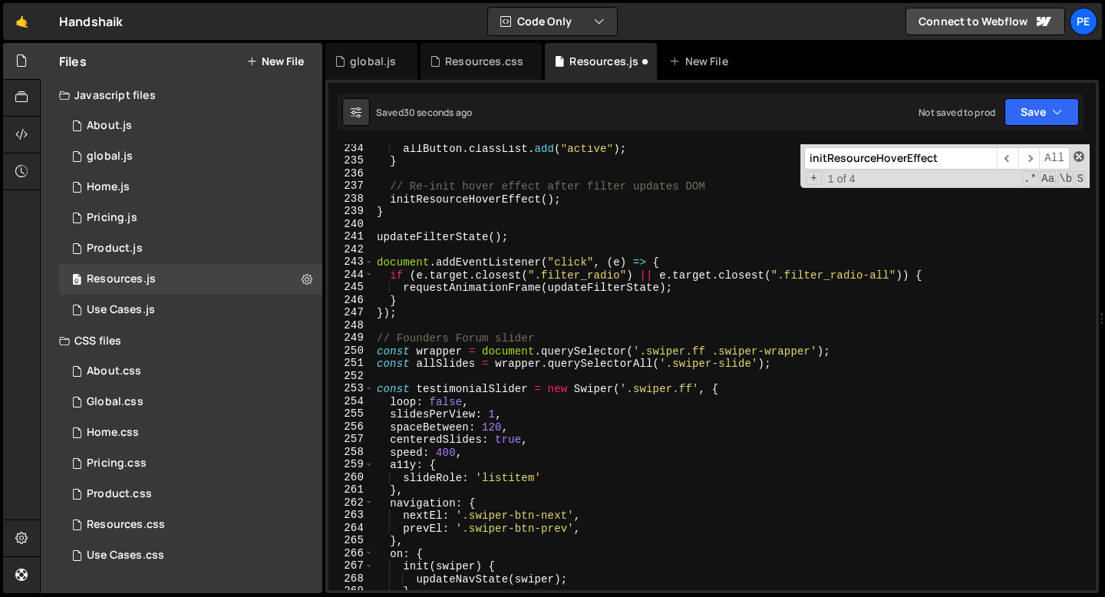
click at [1082, 159] on span at bounding box center [1078, 156] width 11 height 11
